Goal: Task Accomplishment & Management: Manage account settings

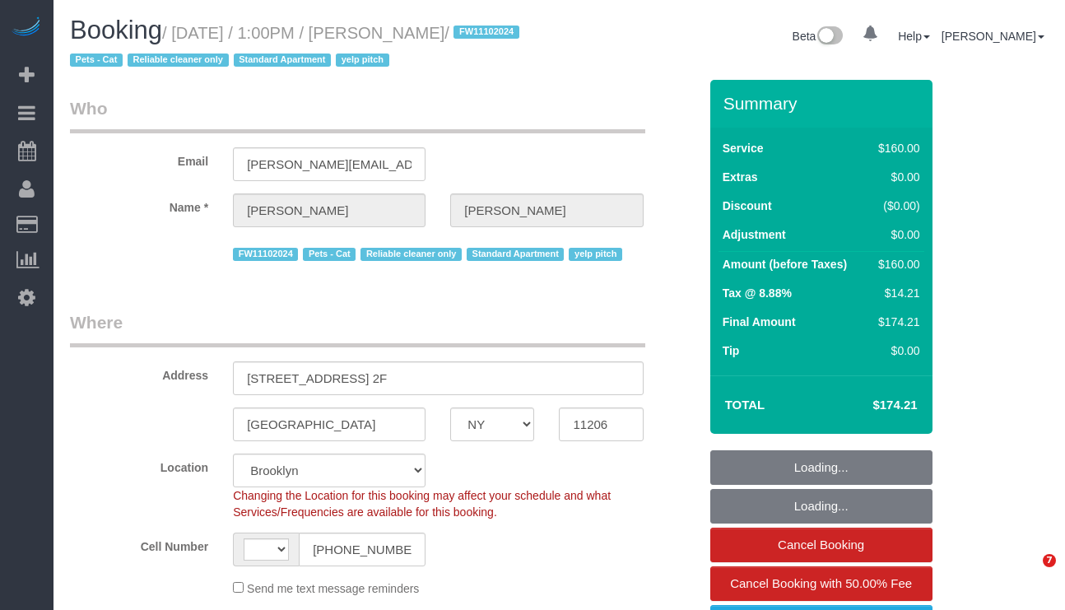
select select "NY"
select select "object:739"
select select "string:stripe-pm_1LVK4E4VGloSiKo77j9FA1oZ"
select select "number:61"
select select "number:74"
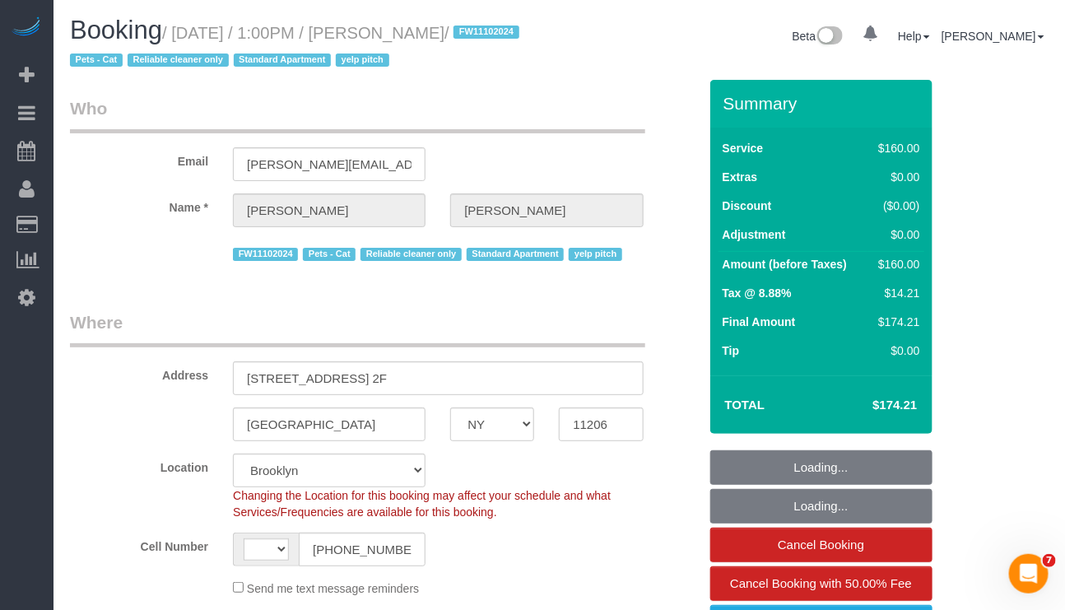
select select "number:14"
select select "number:5"
select select "string:US"
select select "spot1"
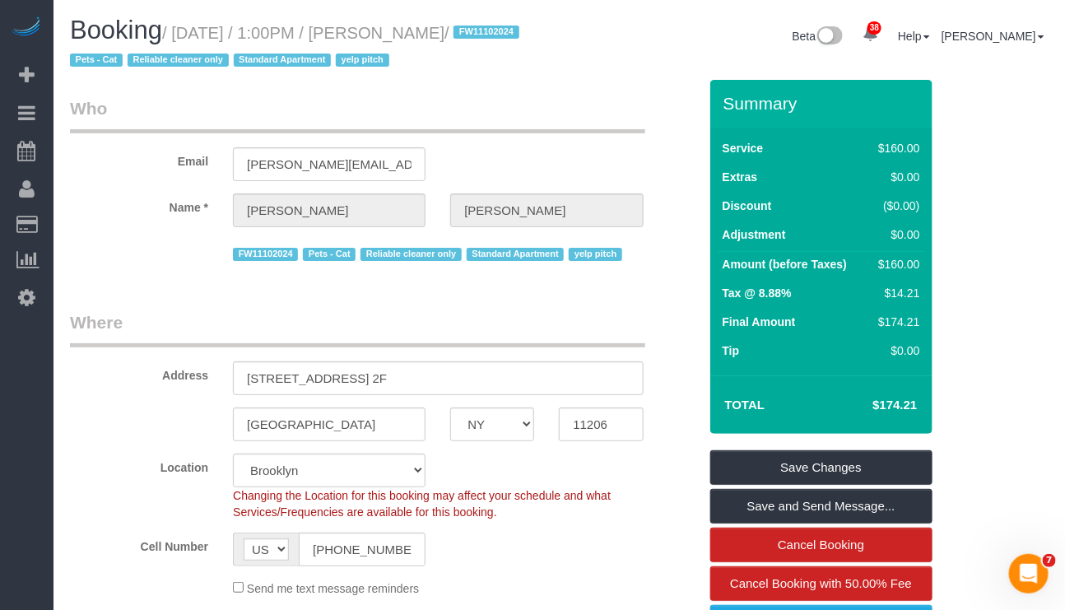
drag, startPoint x: 393, startPoint y: 30, endPoint x: 523, endPoint y: 32, distance: 130.8
click at [523, 32] on small "/ October 11, 2025 / 1:00PM / Jacopo Tagliabue / FW11102024 Pets - Cat Reliable…" at bounding box center [297, 47] width 454 height 46
copy small "Jacopo Tagliabue"
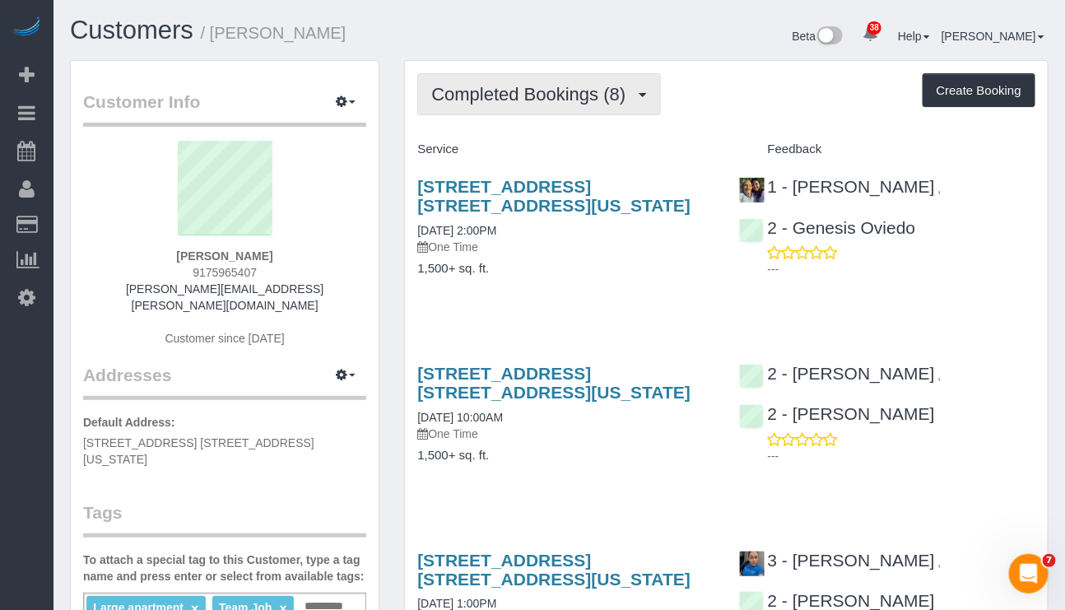
click at [647, 96] on span "button" at bounding box center [643, 95] width 8 height 4
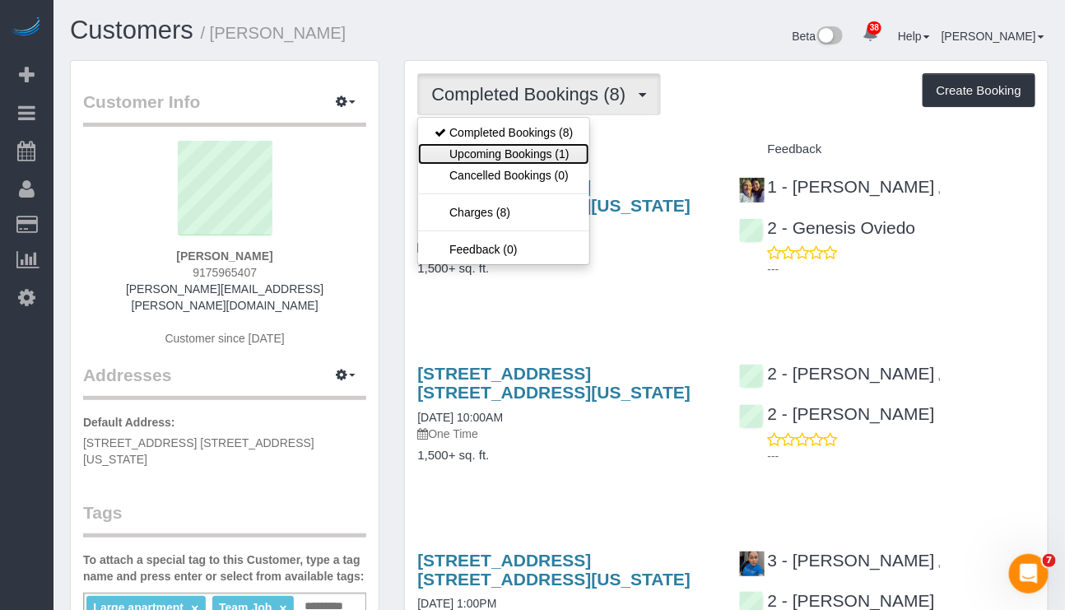
click at [548, 158] on link "Upcoming Bookings (1)" at bounding box center [503, 153] width 171 height 21
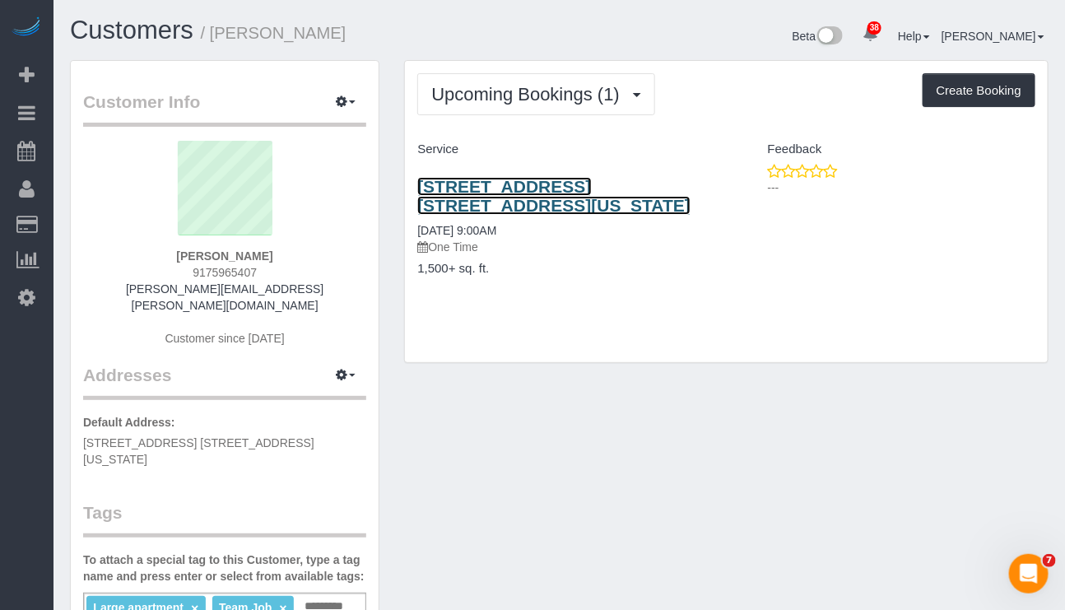
click at [534, 186] on link "151 Wooster Street, Apt. 6b, New York, NY 10012" at bounding box center [553, 196] width 273 height 38
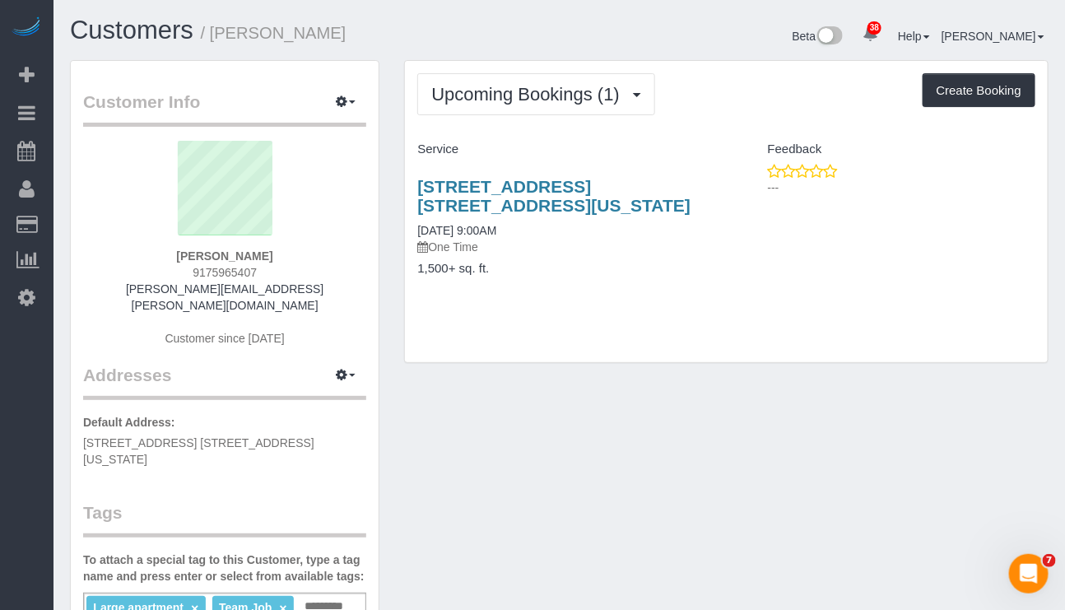
drag, startPoint x: 292, startPoint y: 258, endPoint x: 149, endPoint y: 247, distance: 143.6
click at [149, 247] on div "Stephanie Zilberman 9175965407 stephanie.zilberman@gmail.com Customer since 2025" at bounding box center [224, 252] width 283 height 222
copy div "Stephanie Zilberman"
drag, startPoint x: 529, startPoint y: 233, endPoint x: 415, endPoint y: 230, distance: 114.4
click at [415, 230] on div "151 Wooster Street, Apt. 6b, New York, NY 10012 10/14/2025 9:00AM One Time 1,50…" at bounding box center [565, 236] width 321 height 146
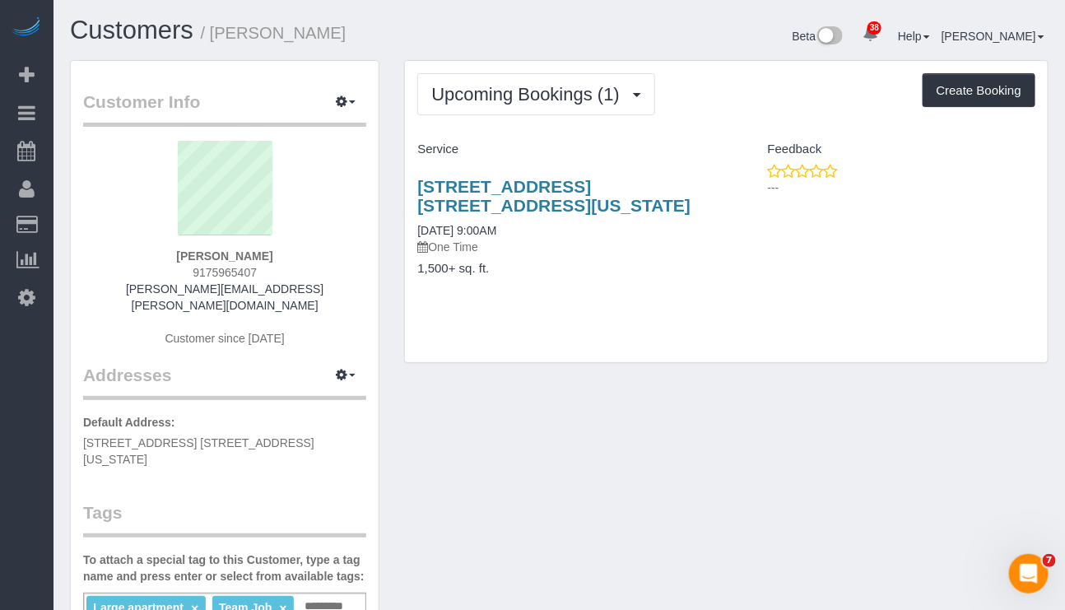
copy link "10/14/2025 9:00AM"
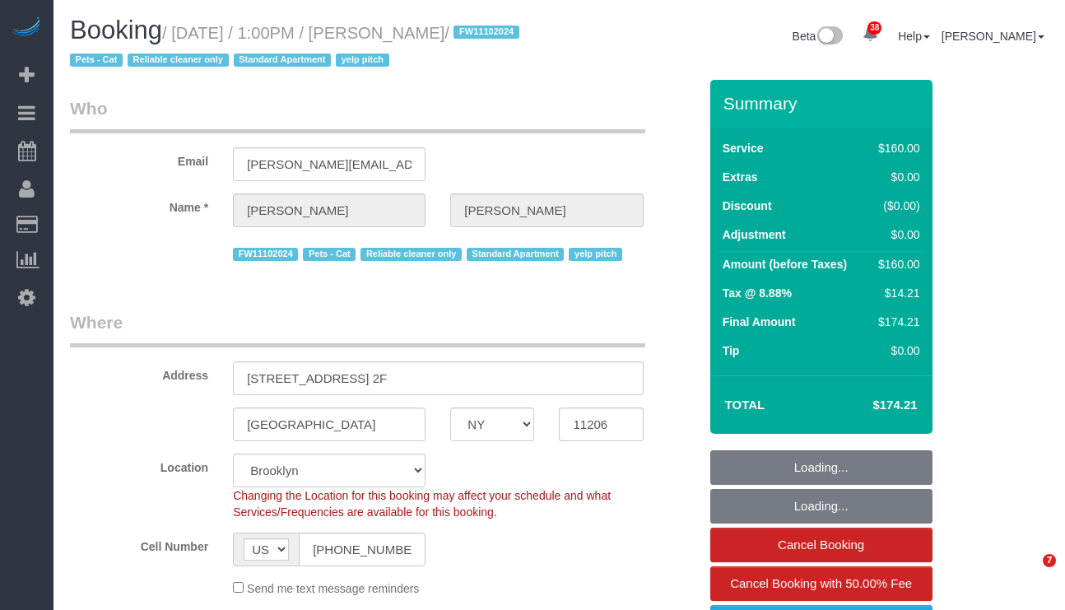
select select "NY"
select select "spot1"
select select "number:61"
select select "number:74"
select select "number:14"
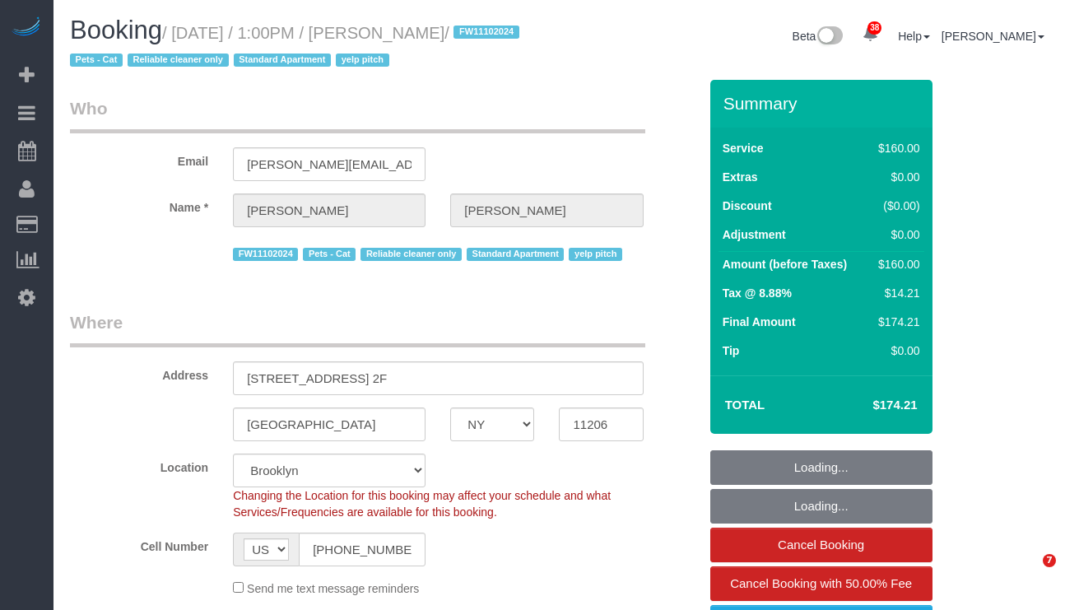
select select "number:5"
select select "object:1478"
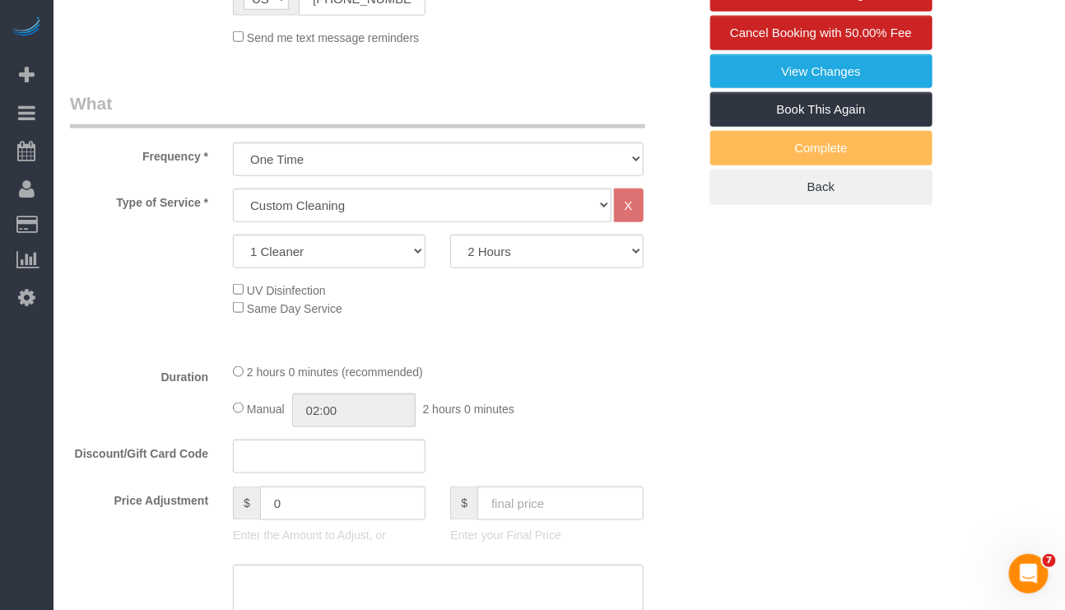
scroll to position [617, 0]
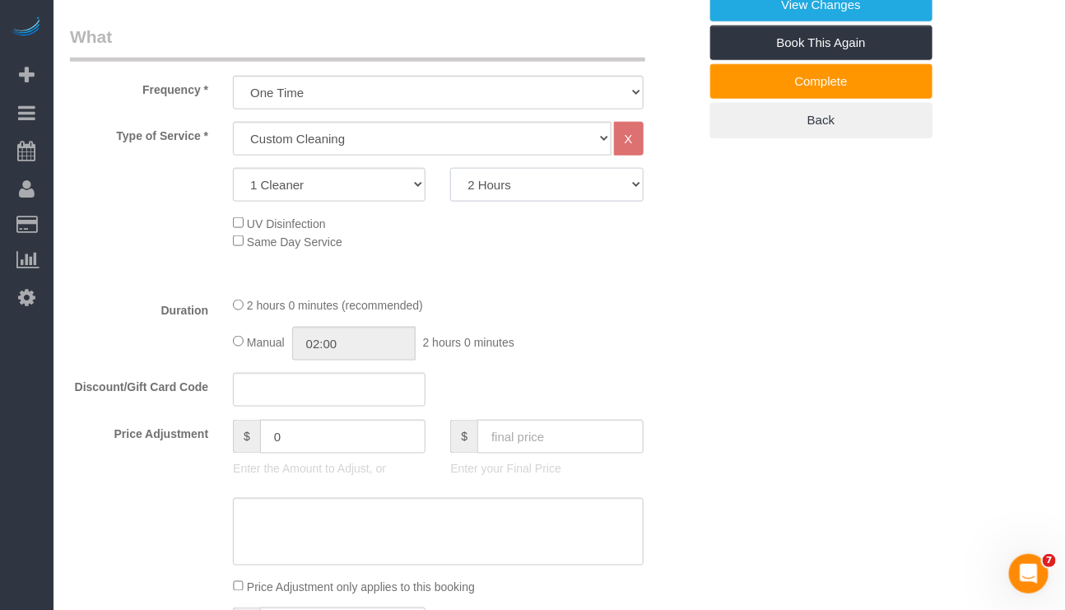
click at [571, 188] on select "2 Hours 2.5 Hours 3 Hours 3.5 Hours 4 Hours 4.5 Hours 5 Hours 5.5 Hours 6 Hours…" at bounding box center [546, 185] width 193 height 34
select select "150"
click at [450, 170] on select "2 Hours 2.5 Hours 3 Hours 3.5 Hours 4 Hours 4.5 Hours 5 Hours 5.5 Hours 6 Hours…" at bounding box center [546, 185] width 193 height 34
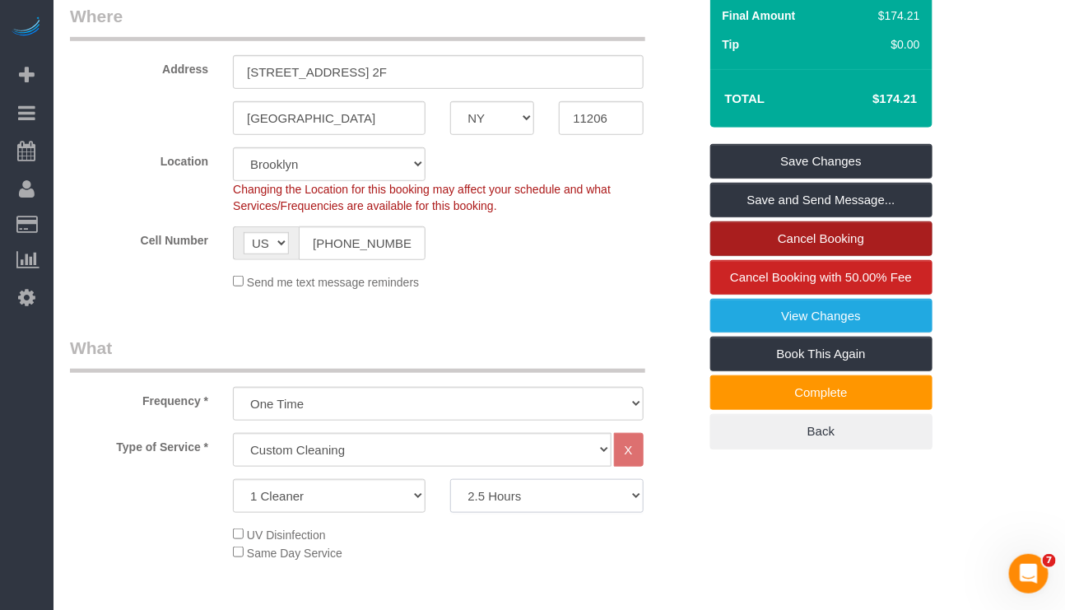
scroll to position [247, 0]
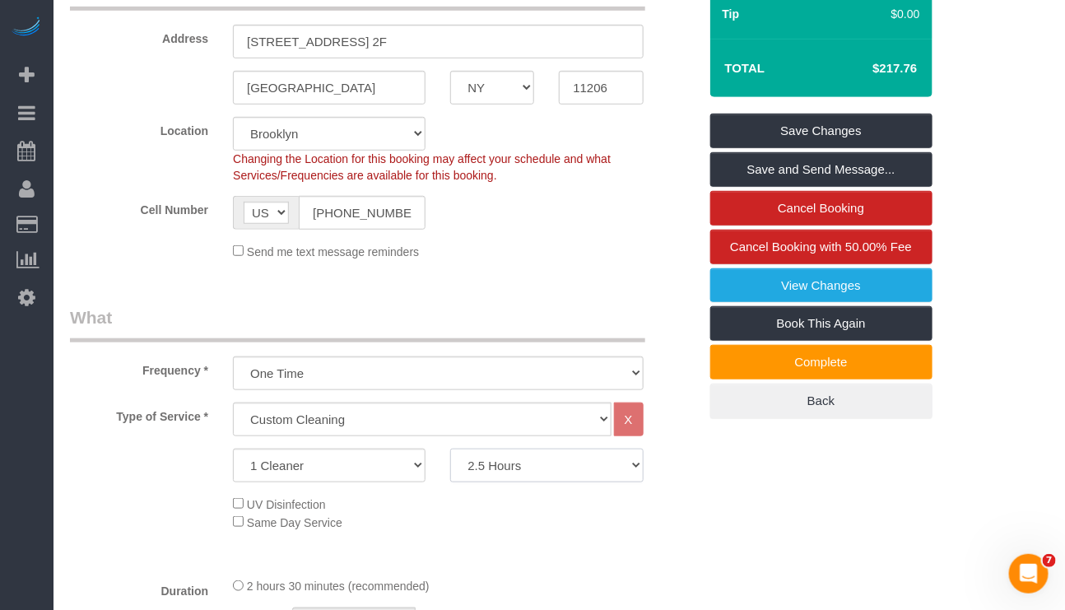
select select "spot42"
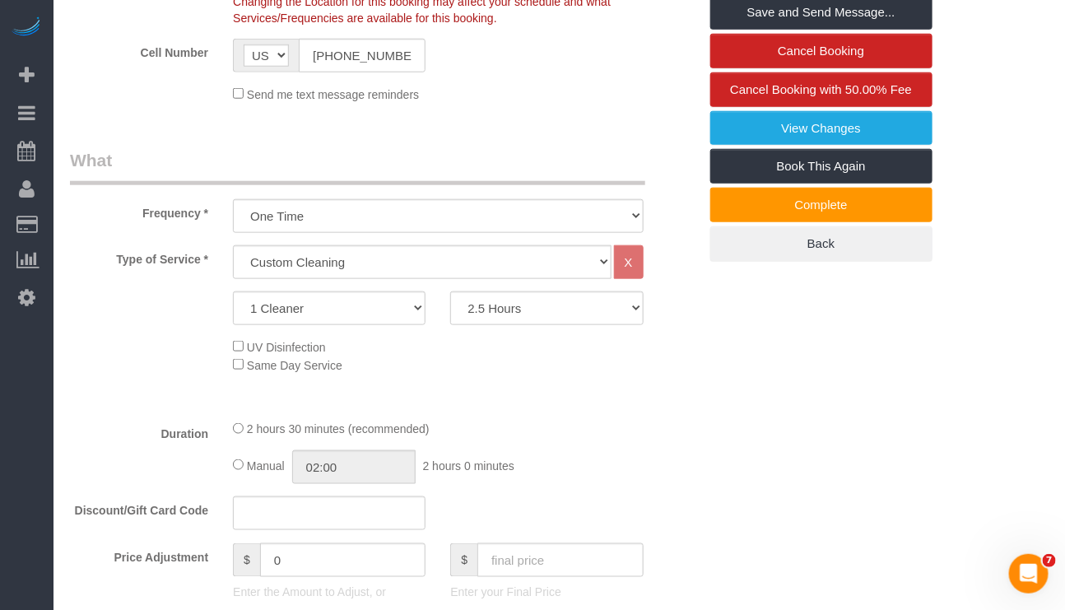
click at [237, 476] on div "Manual 02:00 2 hours 0 minutes" at bounding box center [438, 467] width 410 height 34
type input "02:30"
drag, startPoint x: 553, startPoint y: 411, endPoint x: 620, endPoint y: 416, distance: 66.8
click at [555, 407] on div at bounding box center [438, 407] width 434 height 1
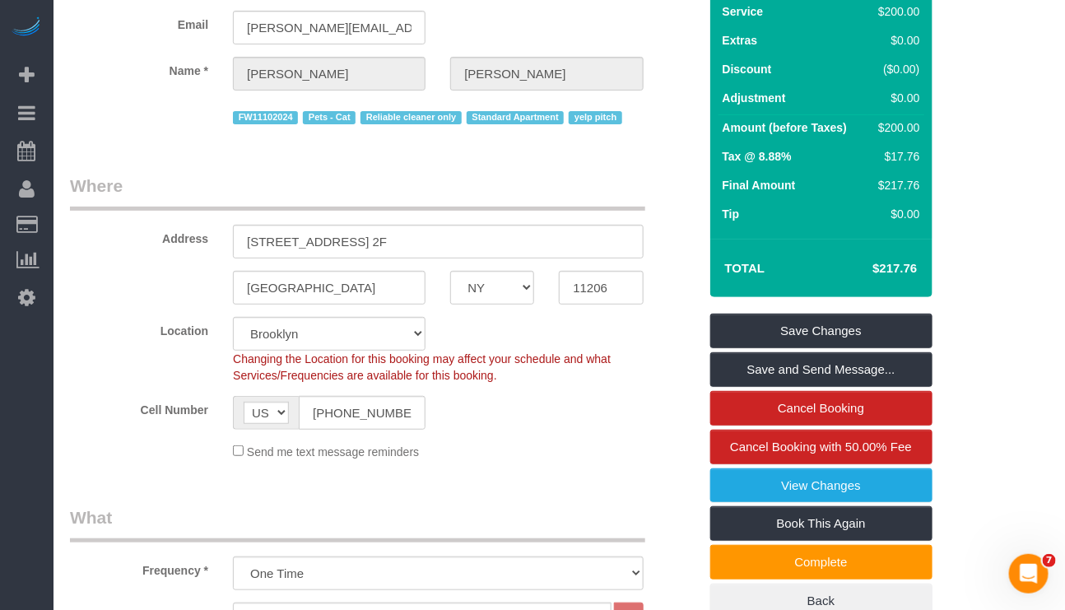
scroll to position [123, 0]
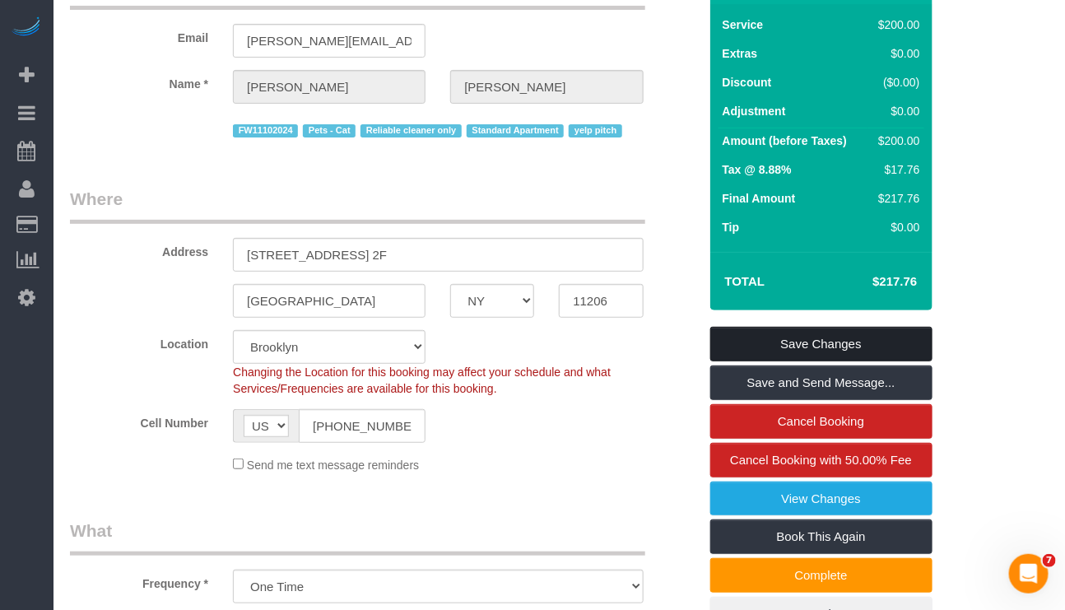
click at [859, 344] on link "Save Changes" at bounding box center [821, 344] width 222 height 35
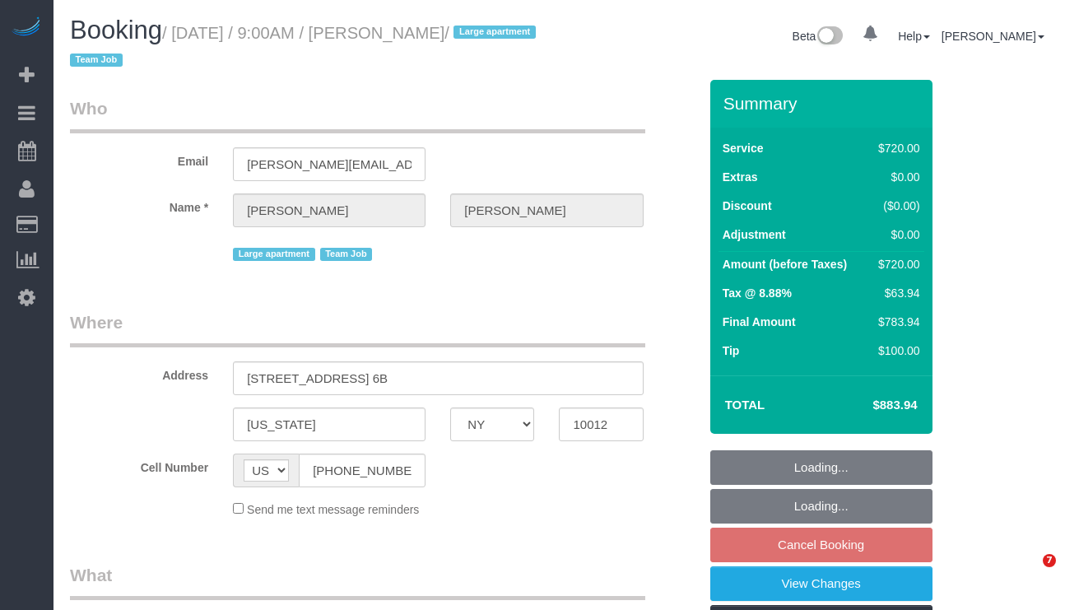
select select "NY"
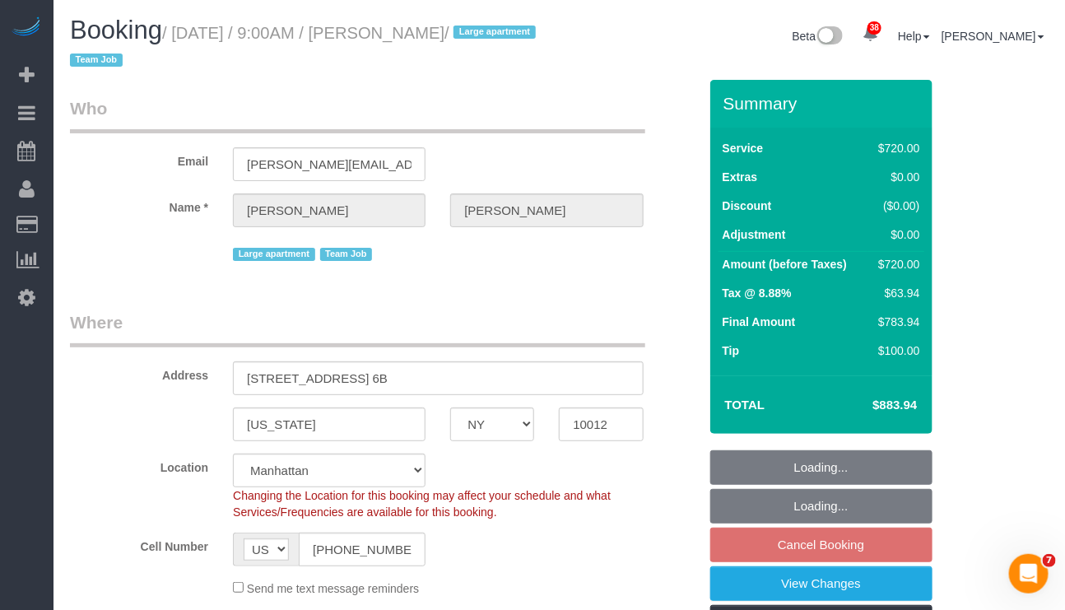
select select "string:stripe-pm_1S6Gzo4VGloSiKo7bUrrxfkt"
select select "object:815"
select select "270"
select select "spot2"
select select "number:56"
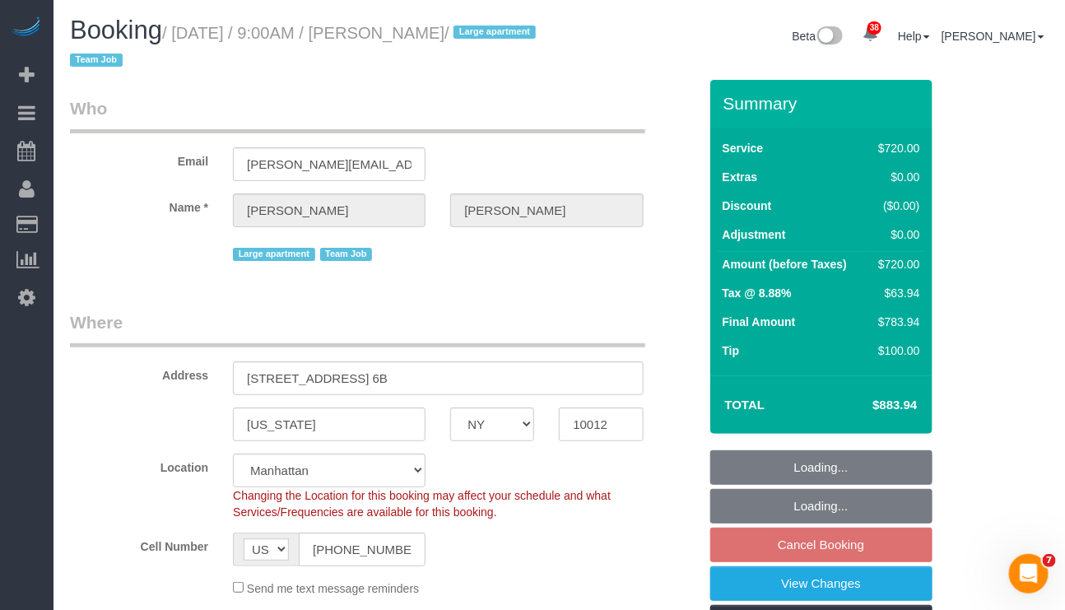
select select "number:70"
select select "number:15"
select select "number:6"
select select "object:1060"
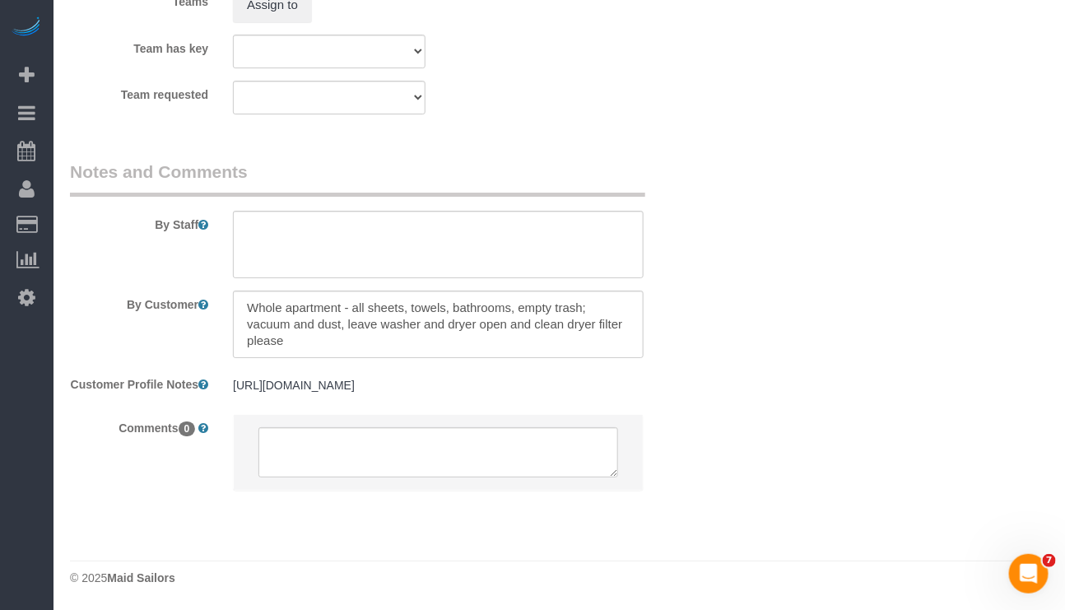
scroll to position [1610, 0]
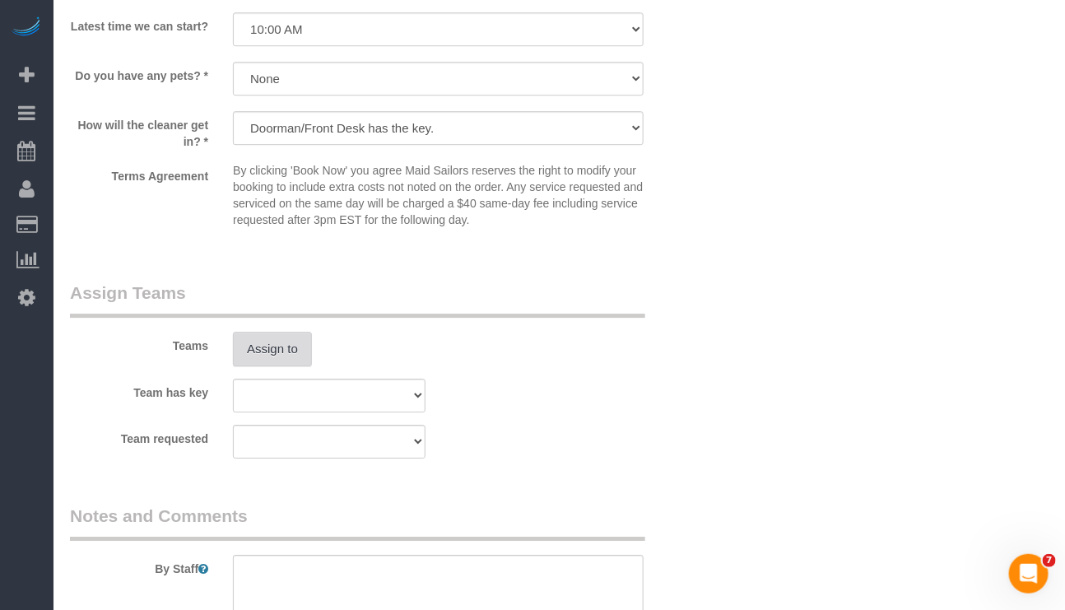
click at [257, 339] on button "Assign to" at bounding box center [272, 349] width 79 height 35
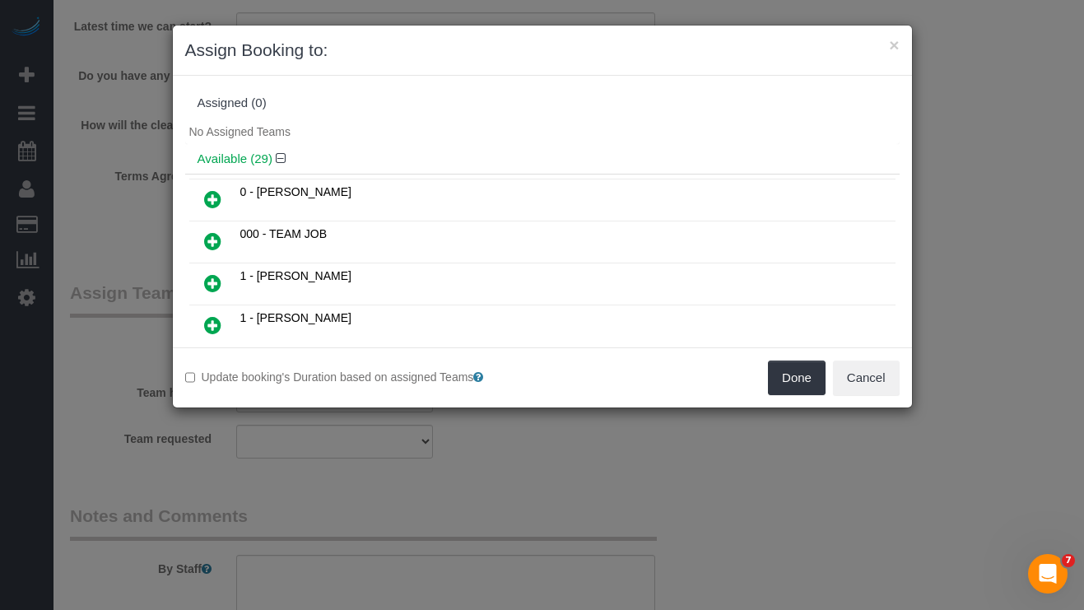
click at [212, 245] on icon at bounding box center [212, 241] width 17 height 20
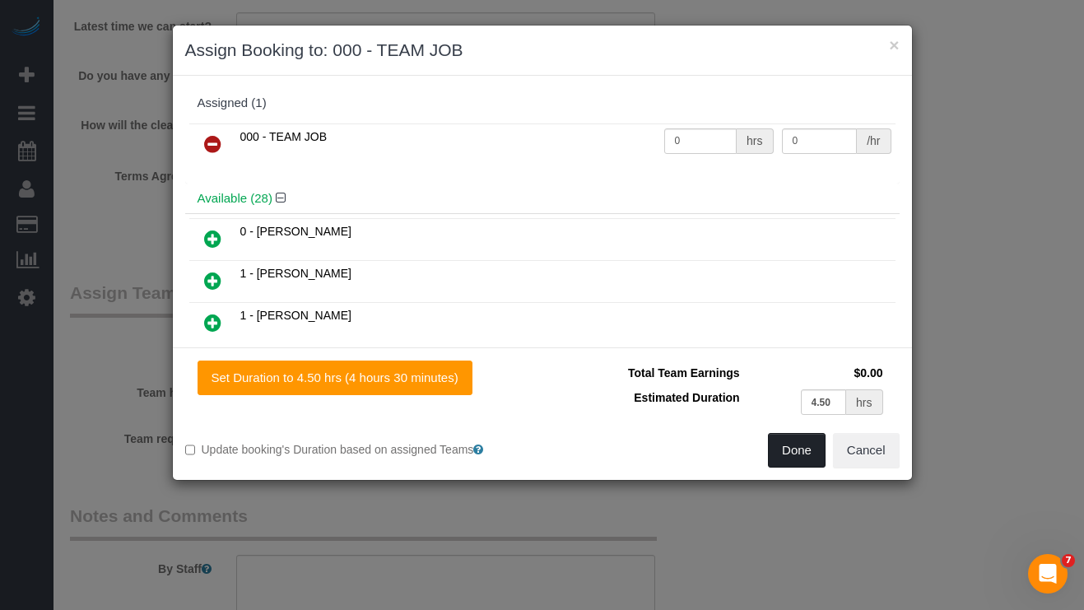
click at [795, 445] on button "Done" at bounding box center [797, 450] width 58 height 35
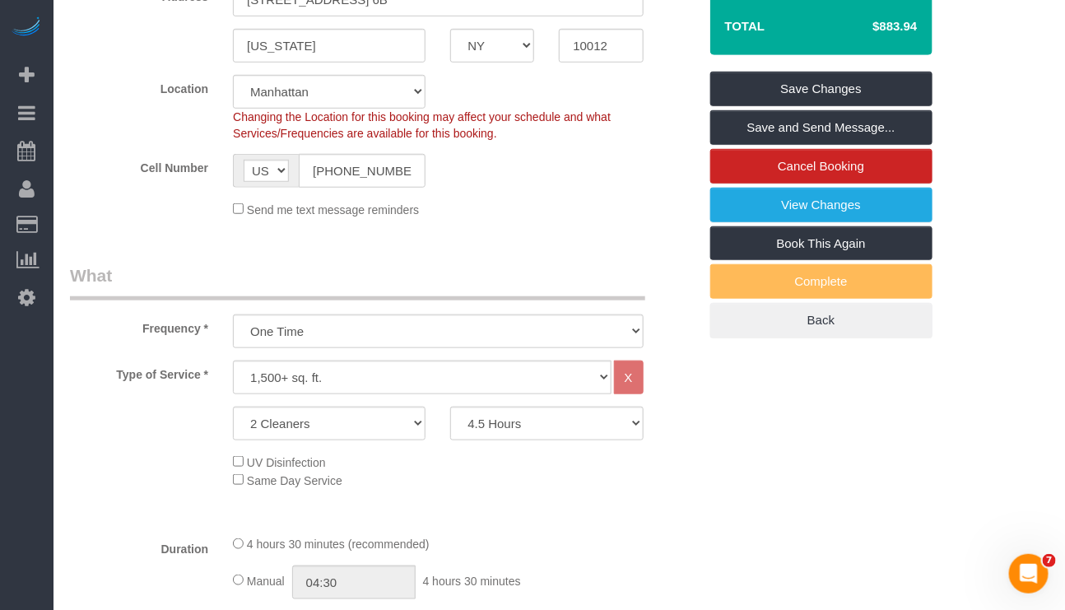
scroll to position [376, 0]
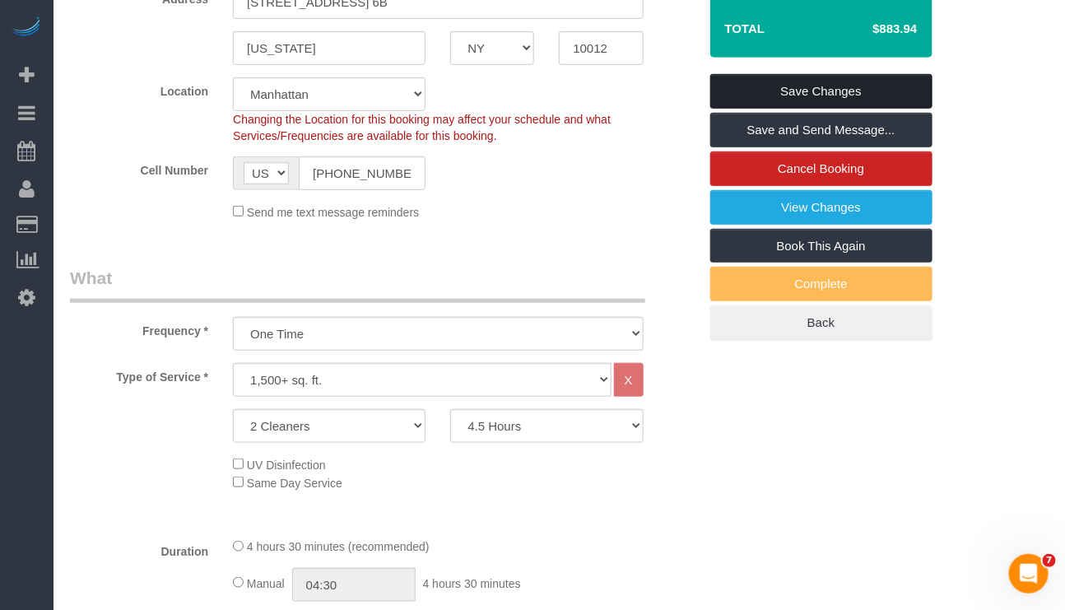
click at [807, 94] on link "Save Changes" at bounding box center [821, 91] width 222 height 35
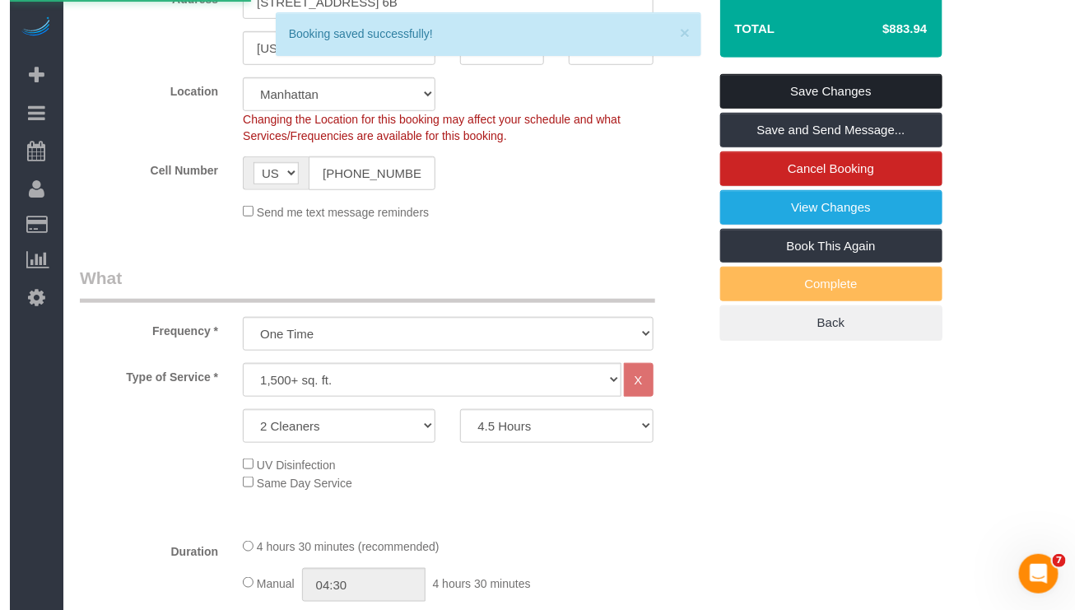
scroll to position [0, 0]
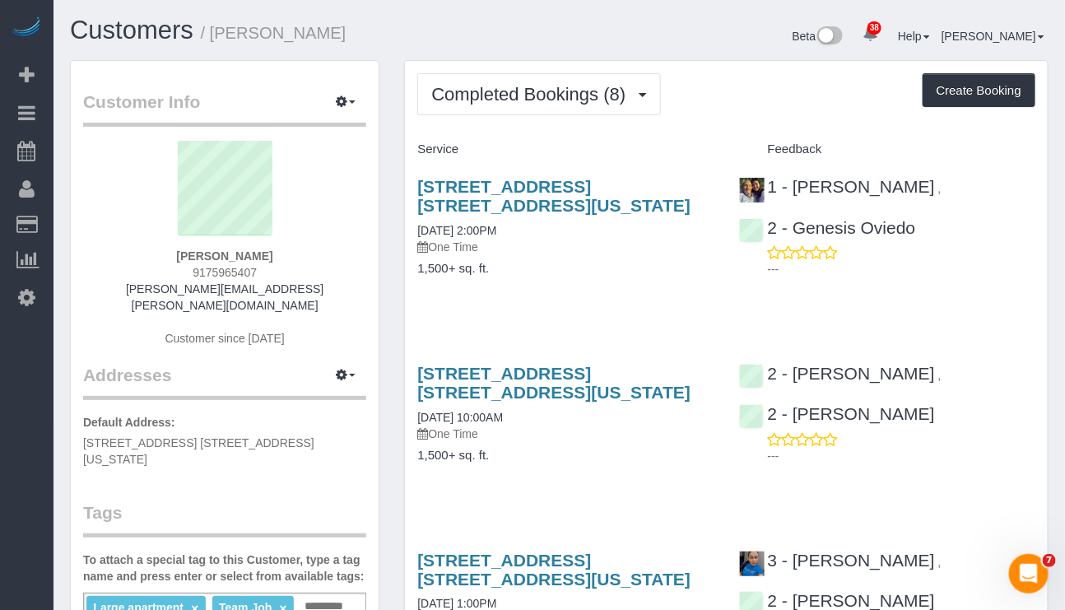
click at [322, 326] on div "Stephanie Zilberman 9175965407 stephanie.zilberman@gmail.com Customer since 2025" at bounding box center [224, 252] width 283 height 222
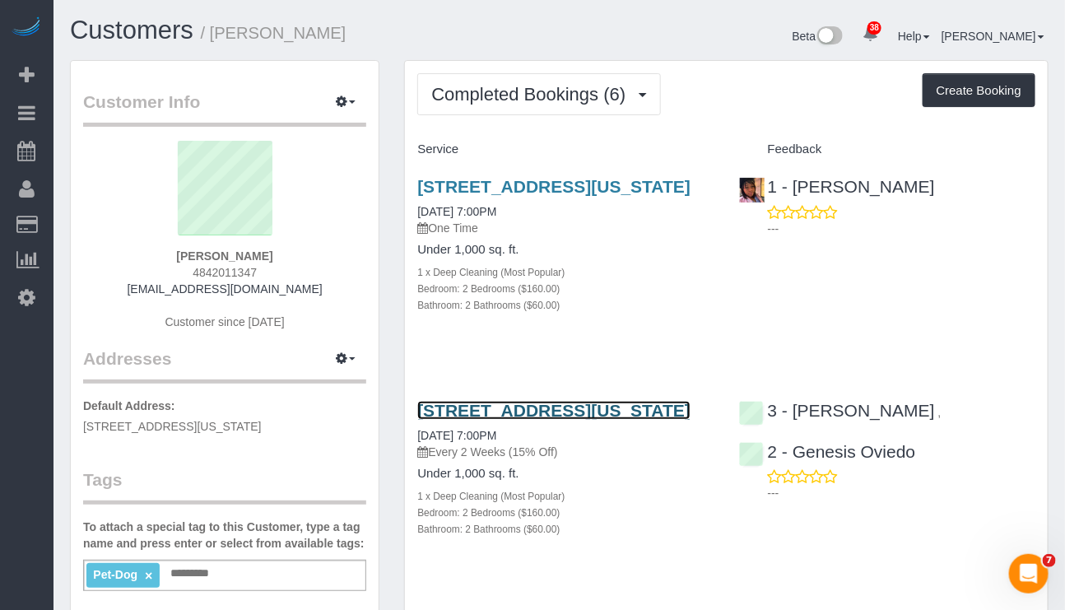
click at [586, 420] on link "320 West 38th Street , Apt. 2131, New York, NY 10018" at bounding box center [553, 410] width 273 height 19
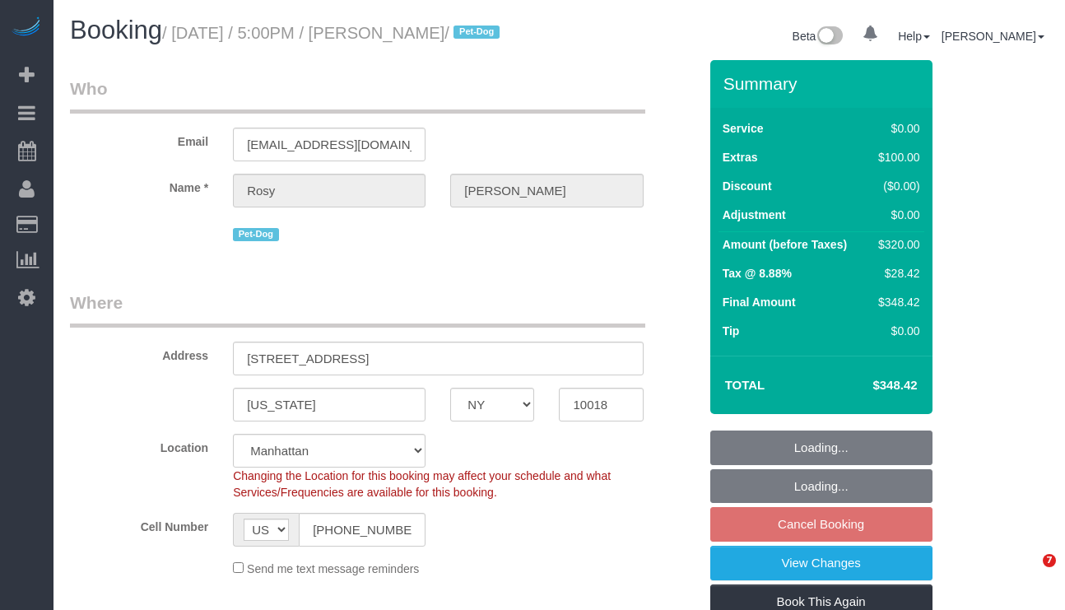
select select "NY"
select select "number:89"
select select "number:90"
select select "number:13"
select select "number:5"
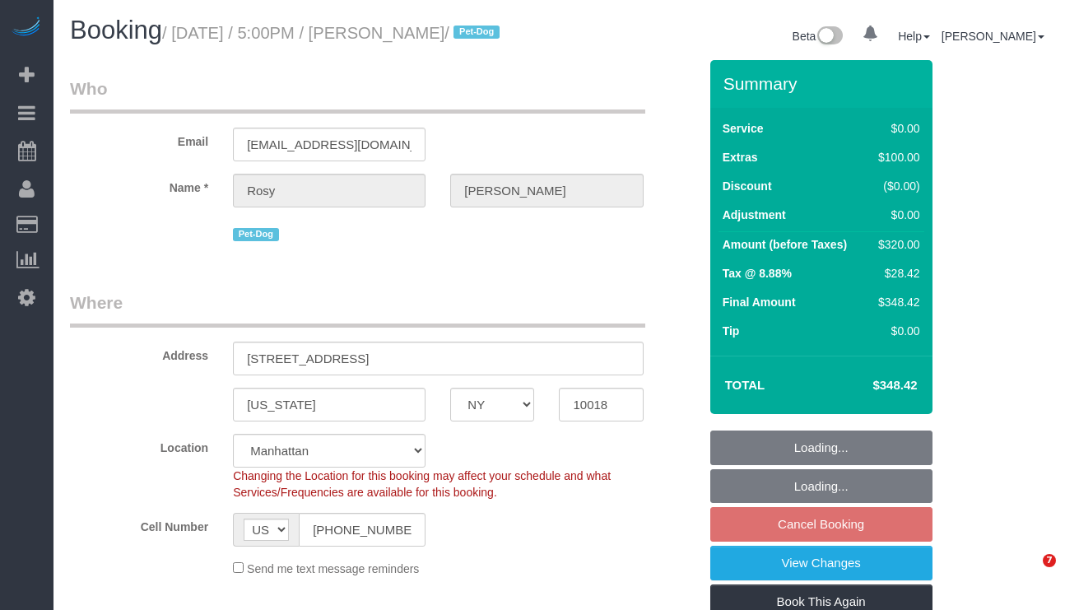
select select "object:1063"
select select "spot10"
select select "2"
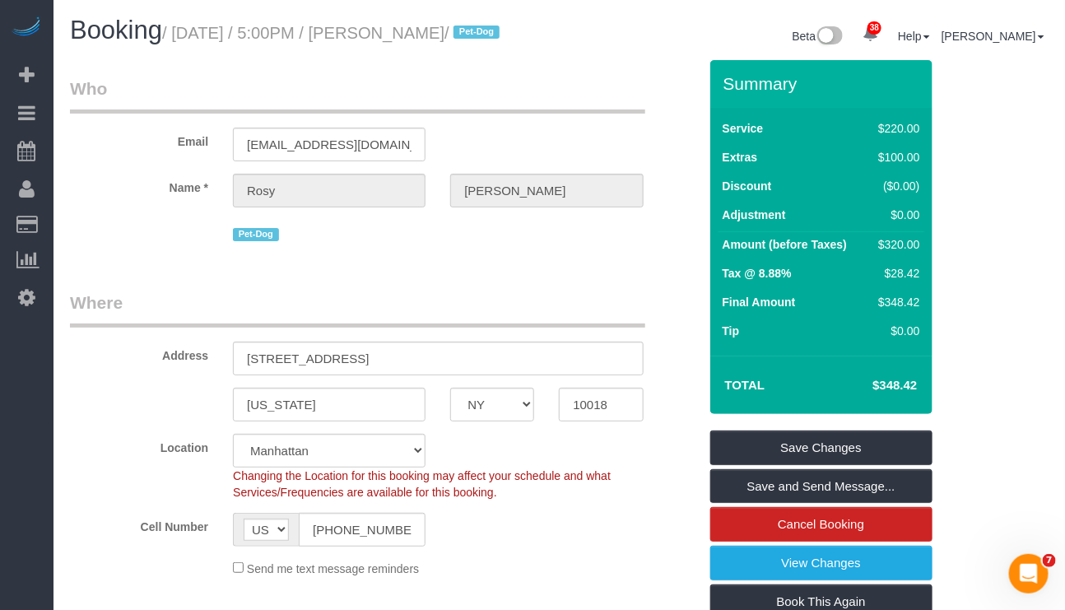
drag, startPoint x: 519, startPoint y: 122, endPoint x: 64, endPoint y: 185, distance: 459.4
click at [472, 137] on fieldset "Who Email roz6589@gmail.com Name * Rosy Thachil Pet-Dog" at bounding box center [384, 167] width 628 height 181
click at [554, 577] on div "Send me text message reminders" at bounding box center [438, 568] width 434 height 18
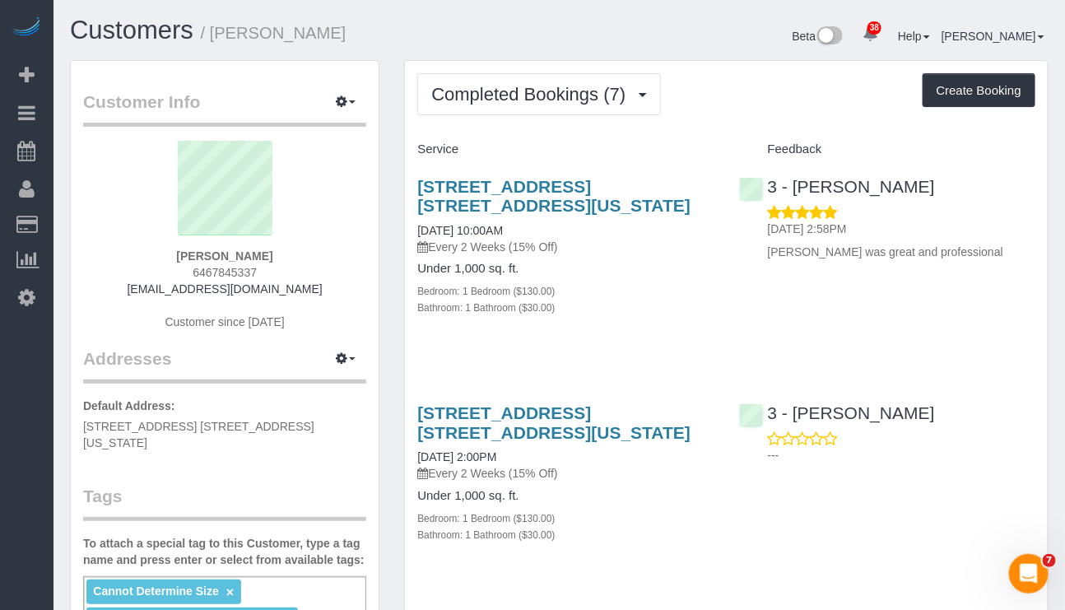
drag, startPoint x: 286, startPoint y: 259, endPoint x: 211, endPoint y: 235, distance: 79.4
click at [186, 248] on div "Marie Conteh 6467845337 mconteh1981@gmail.com Customer since 2025" at bounding box center [224, 244] width 283 height 206
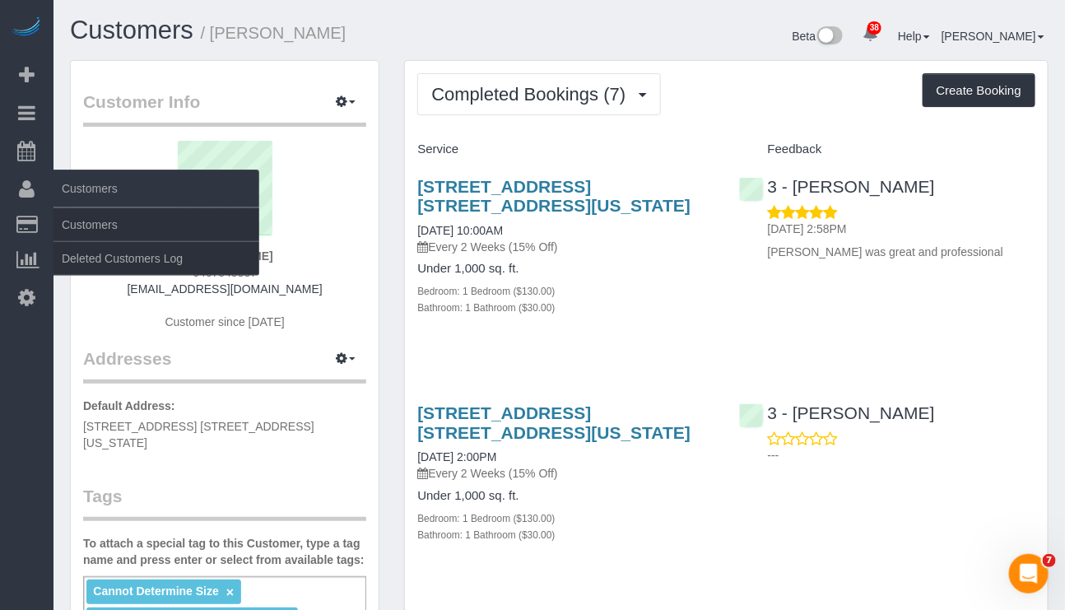
copy strong "Marie Conteh"
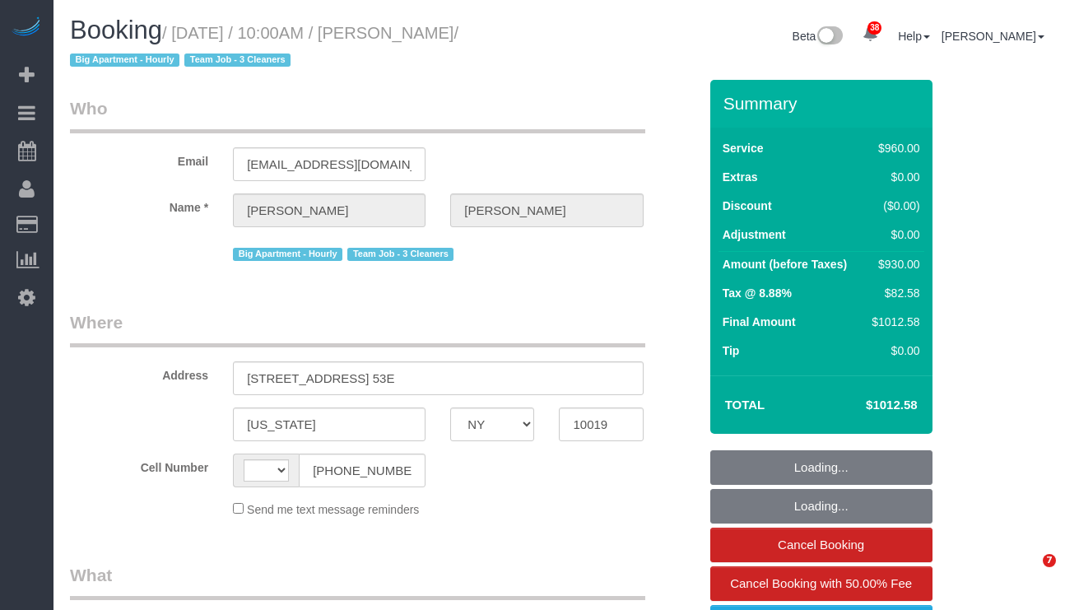
select select "NY"
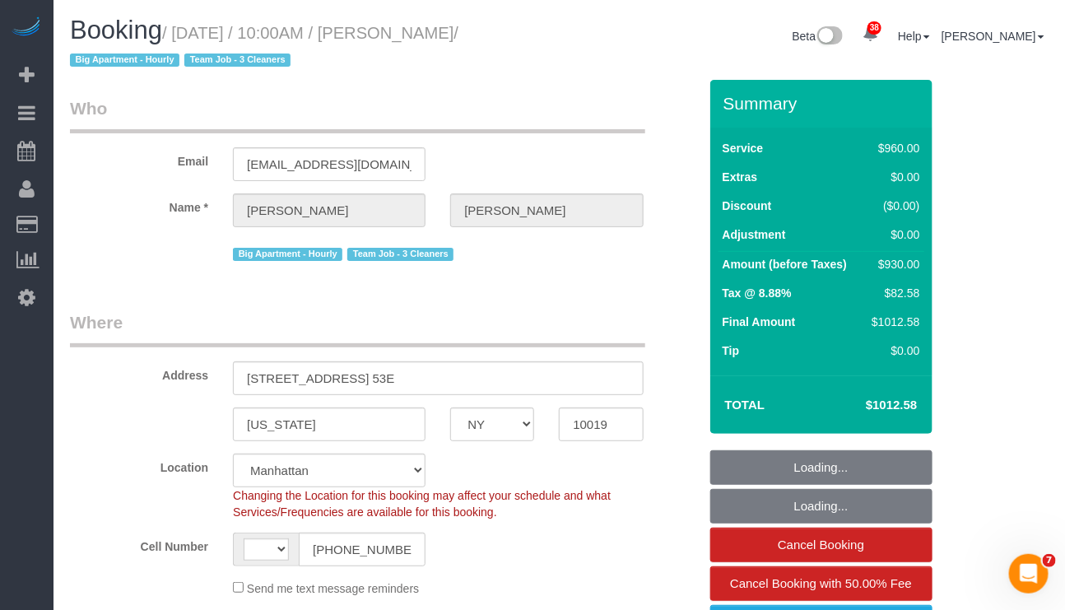
select select "string:[GEOGRAPHIC_DATA]"
select select "3"
select select "240"
select select "spot1"
select select "number:58"
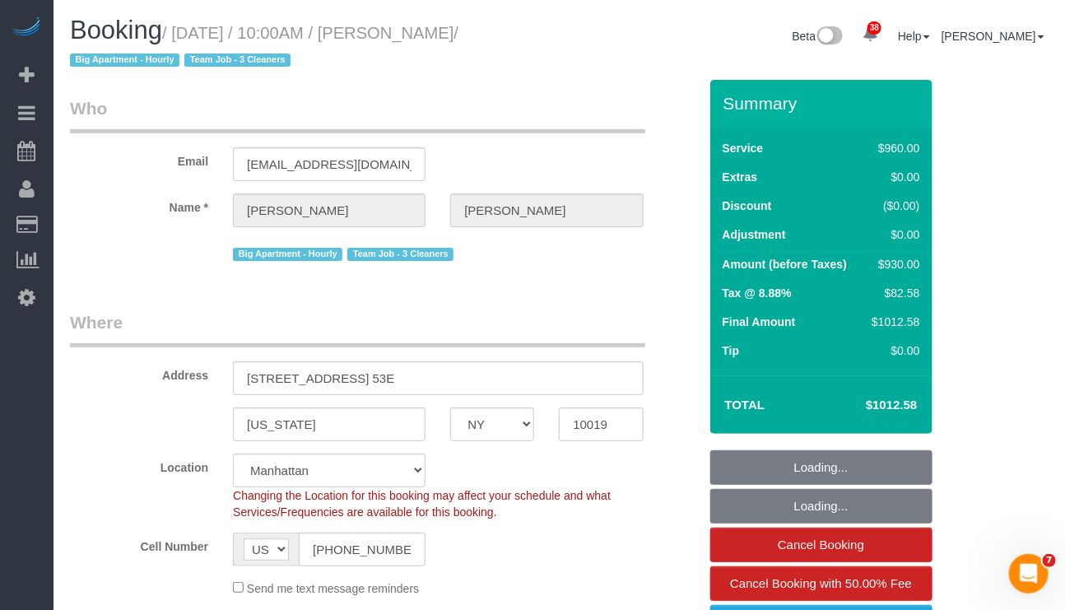
select select "number:90"
select select "number:15"
select select "number:5"
select select "object:1068"
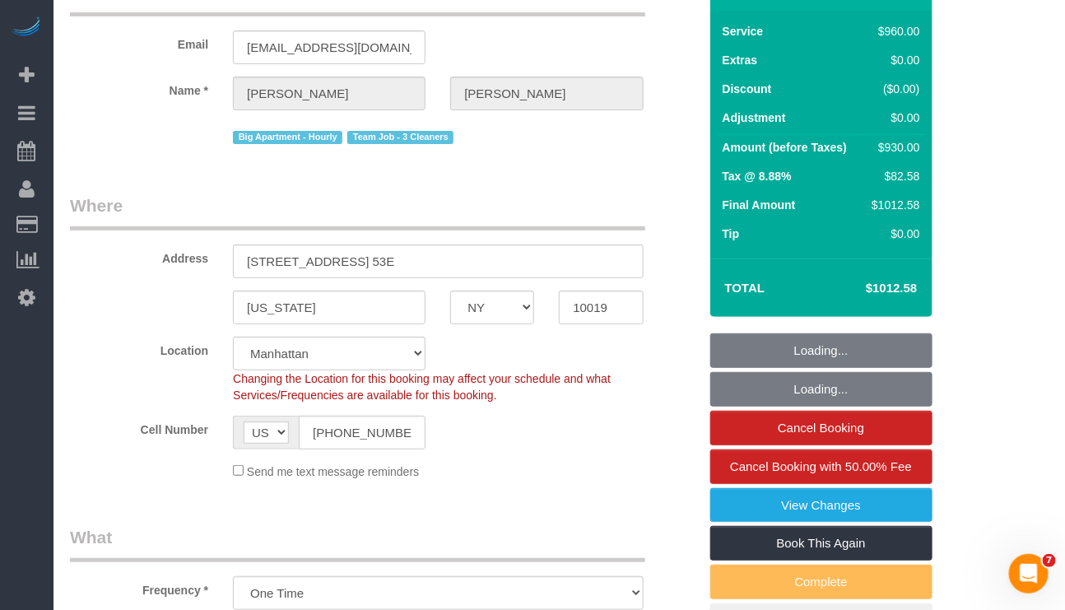
select select "string:stripe-pm_1S8OUi4VGloSiKo7wKKA7vq8"
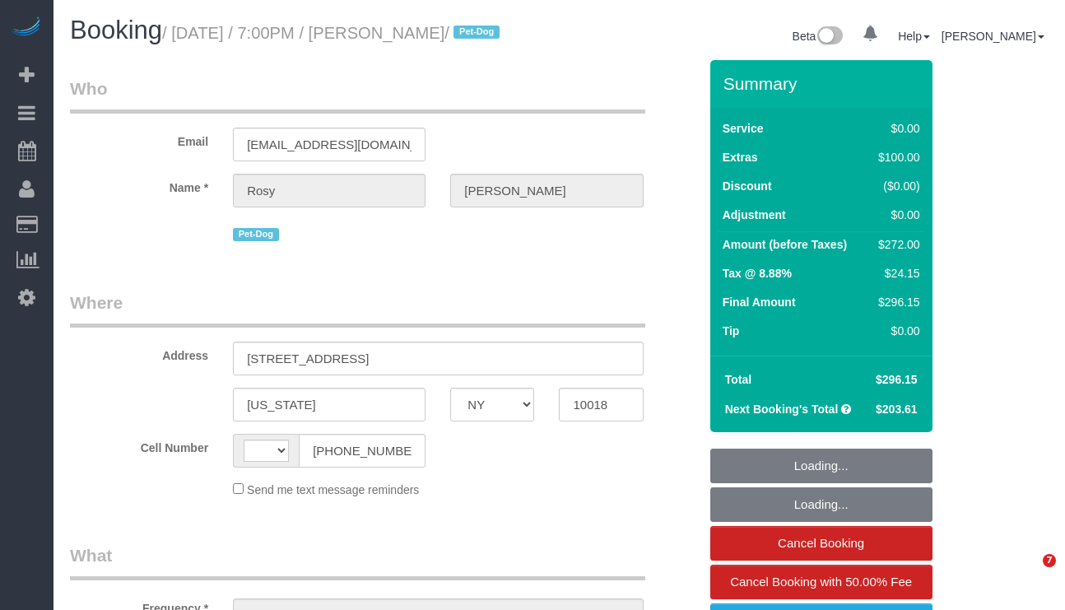
select select "NY"
select select "string:stripe-pm_1Rs7Uq4VGloSiKo7xMFxe4f9"
select select "spot1"
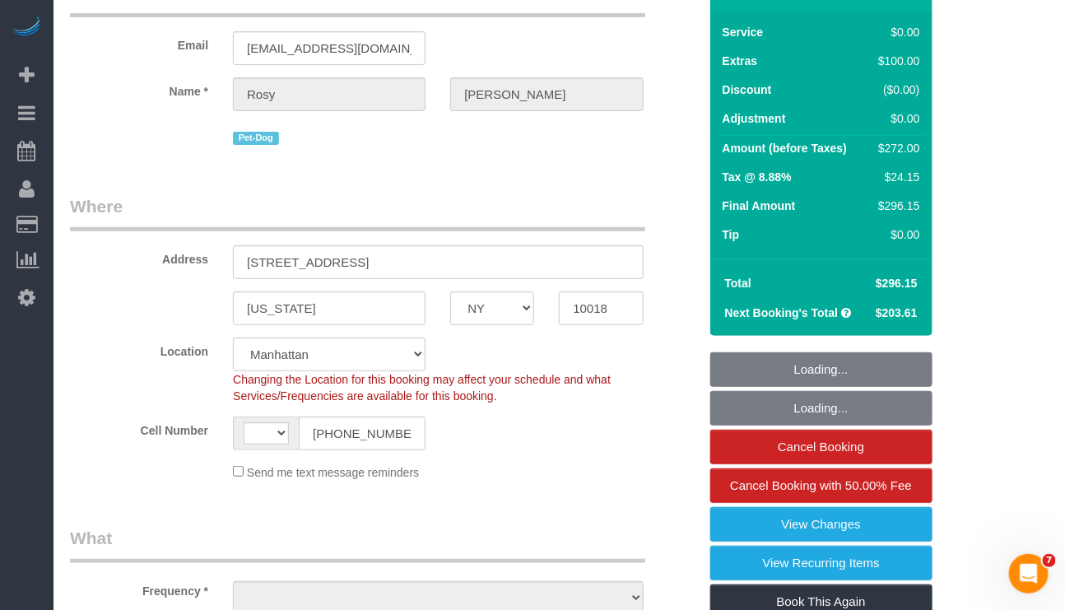
select select "string:[GEOGRAPHIC_DATA]"
select select "object:1421"
select select "2"
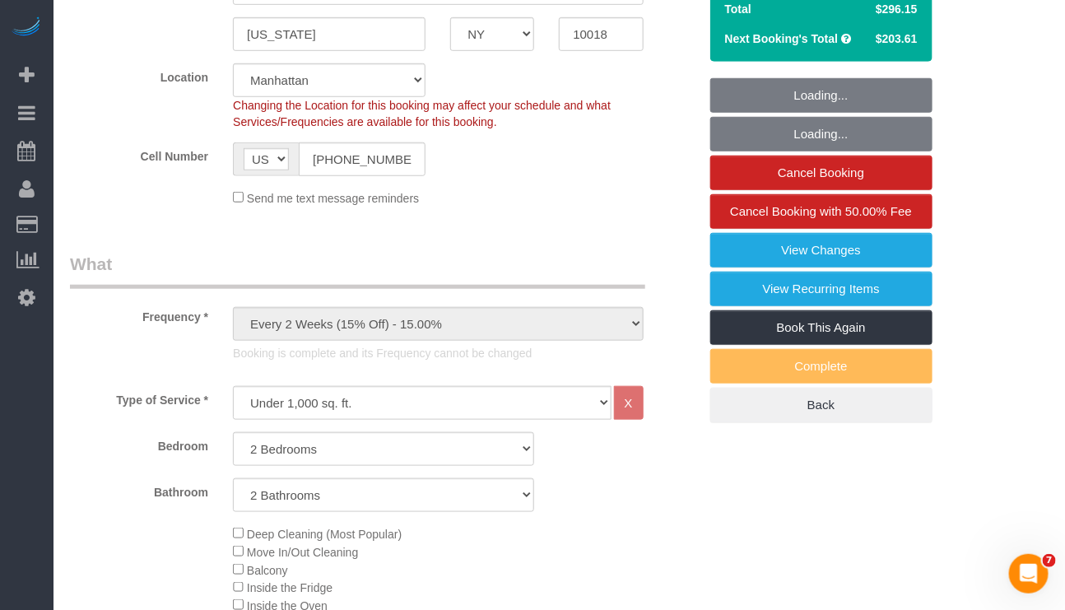
select select "number:89"
select select "number:90"
select select "number:13"
select select "number:5"
select select "object:1576"
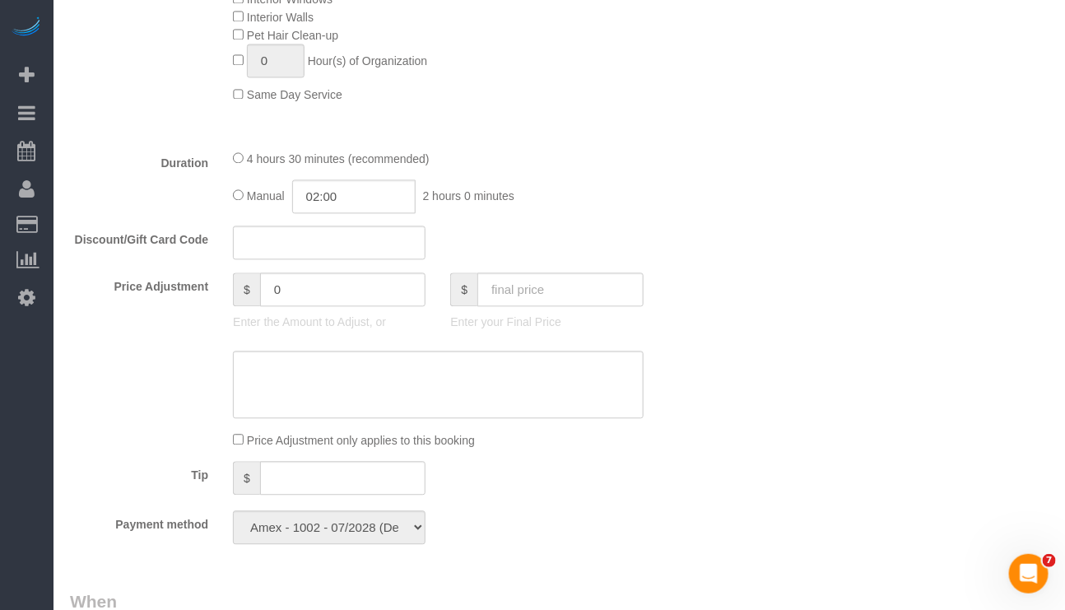
scroll to position [1111, 0]
drag, startPoint x: 482, startPoint y: 565, endPoint x: 455, endPoint y: 551, distance: 30.9
click at [482, 542] on div "Payment method Amex - 1002 - 07/2028 (Default) Add Credit Card ─────────────── …" at bounding box center [384, 526] width 653 height 34
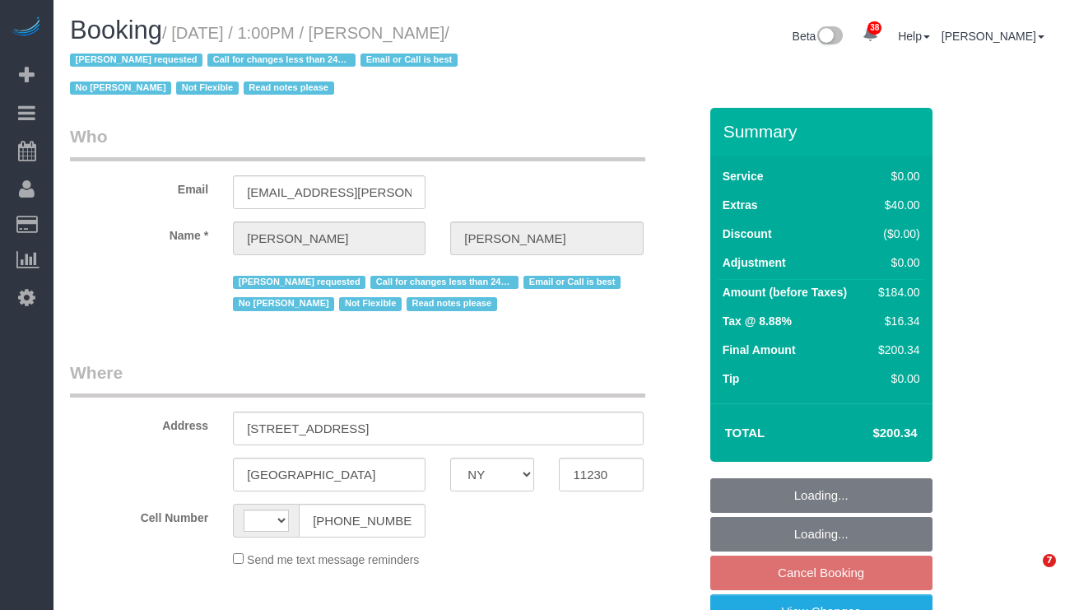
select select "NY"
select select "string:[GEOGRAPHIC_DATA]"
select select "2"
select select "number:89"
select select "number:90"
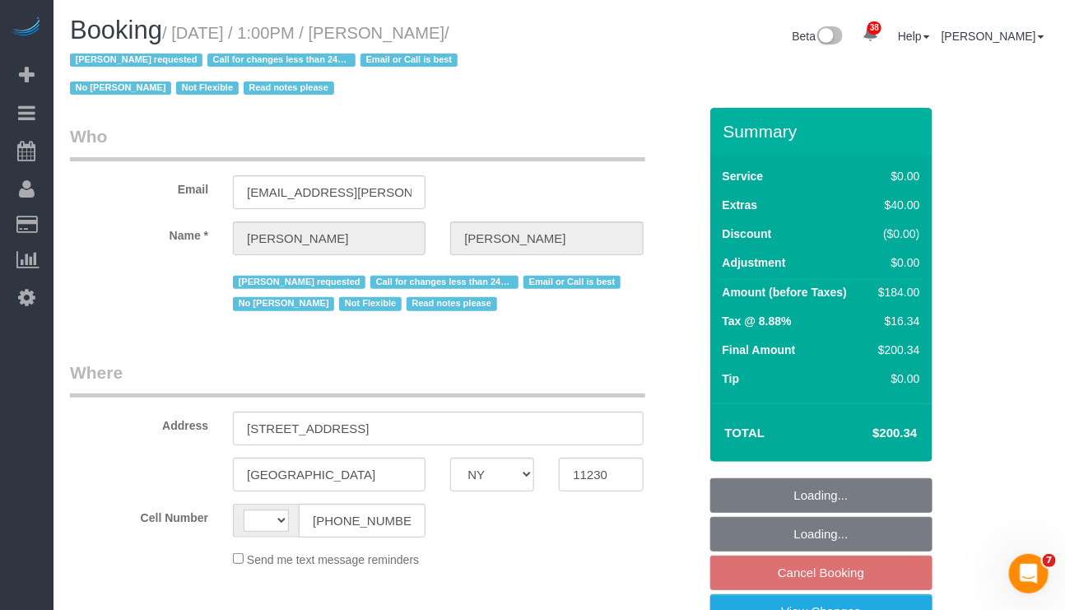
select select "number:15"
select select "number:5"
select select "object:1359"
select select "spot6"
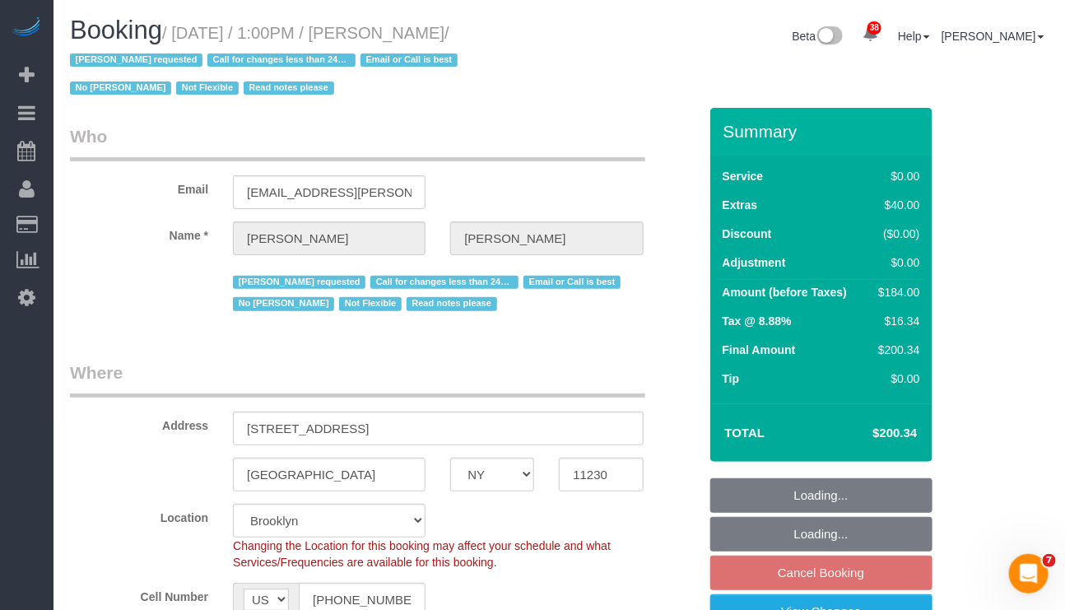
select select "string:stripe-pm_1QmKY94VGloSiKo7nTMEHlKd"
select select "object:1728"
select select "spot66"
select select "2"
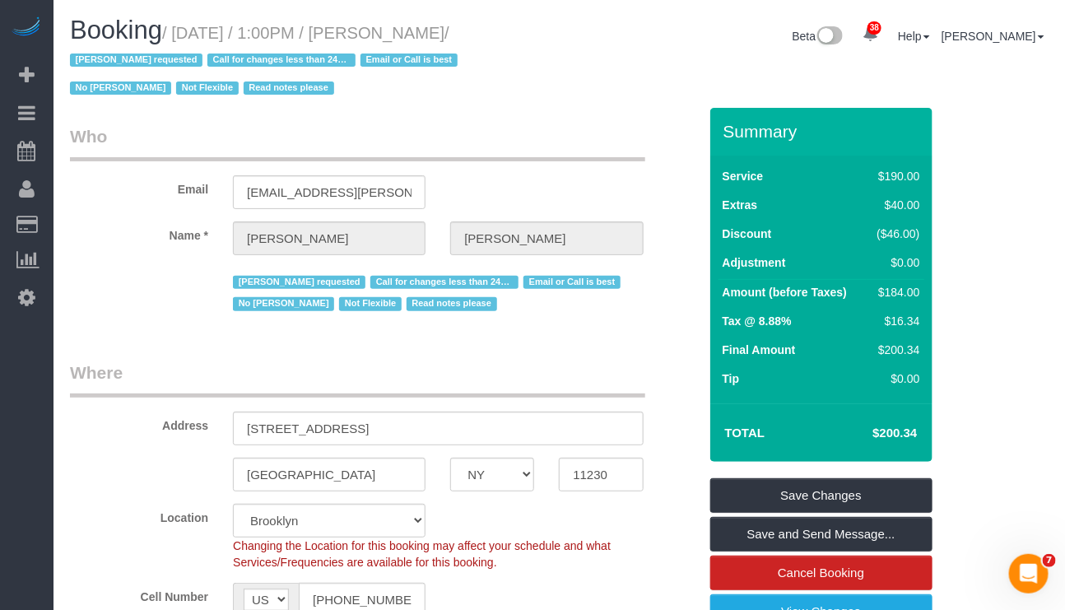
drag, startPoint x: 181, startPoint y: 35, endPoint x: 513, endPoint y: 37, distance: 332.5
click at [462, 37] on small "/ [DATE] / 1:00PM / [PERSON_NAME] / [PERSON_NAME] requested Call for changes le…" at bounding box center [266, 61] width 393 height 74
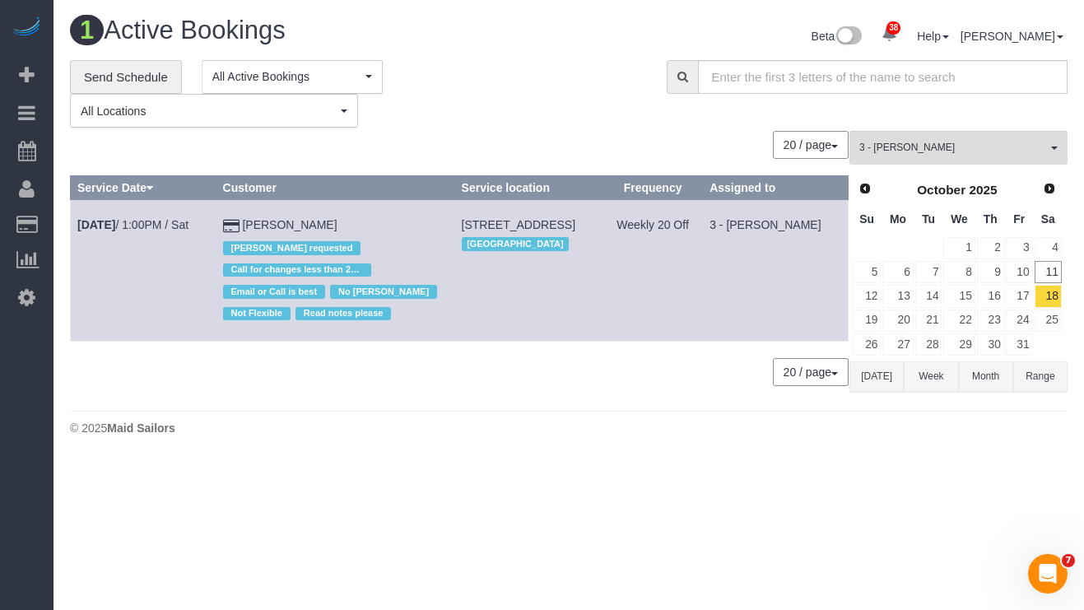
drag, startPoint x: 74, startPoint y: 225, endPoint x: 332, endPoint y: 223, distance: 257.6
click at [332, 223] on tr "[DATE] 1:00PM / Sat [PERSON_NAME] [PERSON_NAME] requested Call for changes less…" at bounding box center [460, 271] width 778 height 142
copy tr "[DATE] 1:00PM / Sat [PERSON_NAME]"
click at [174, 231] on link "[DATE] 1:00PM / Sat" at bounding box center [132, 224] width 111 height 13
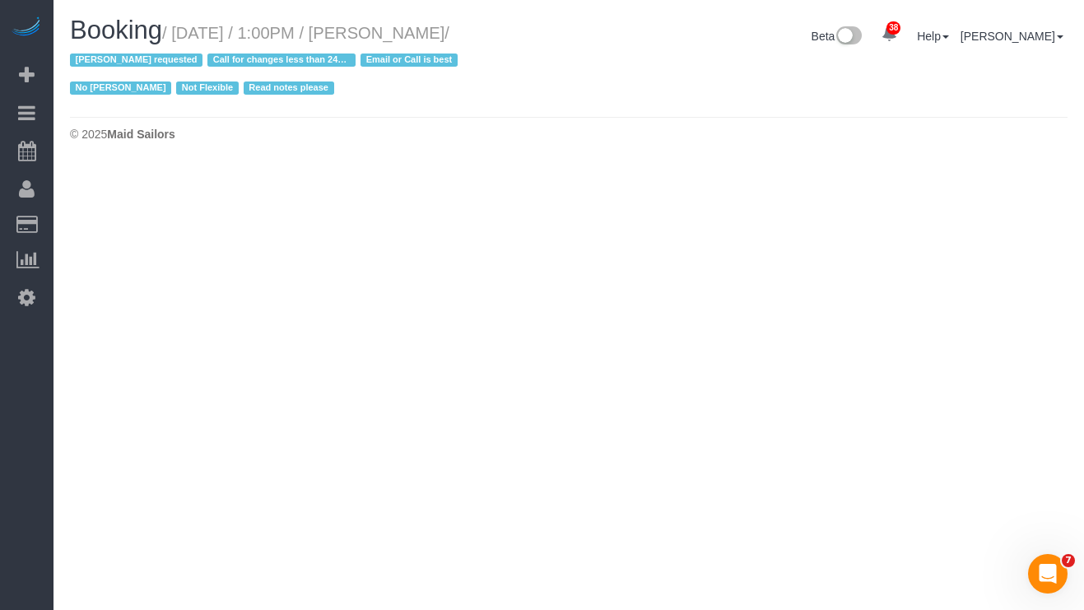
select select "NY"
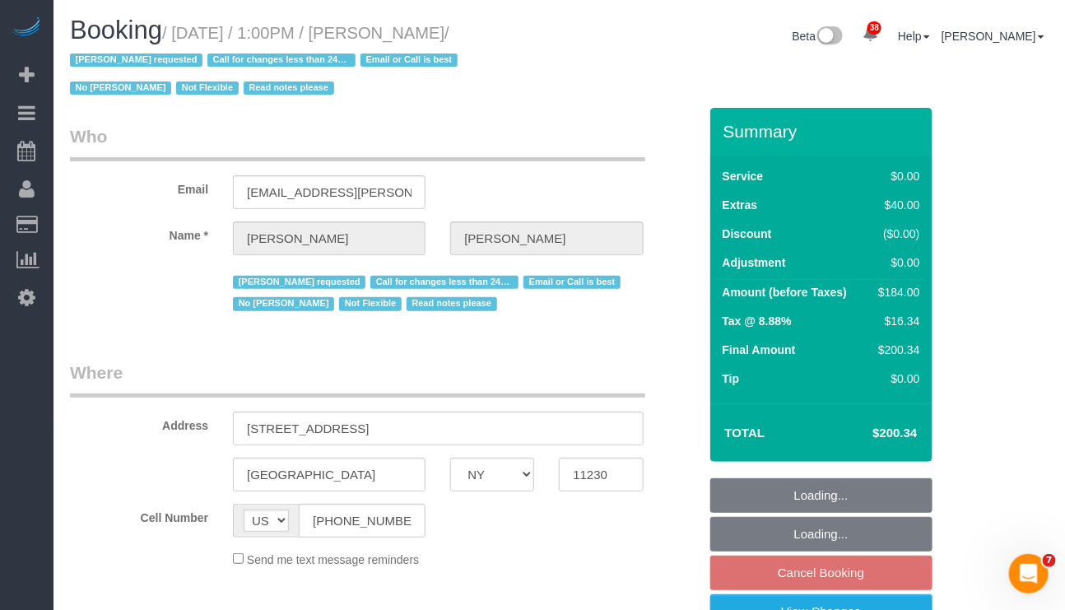
select select "string:stripe-pm_1QmKY94VGloSiKo7nTMEHlKd"
select select "number:89"
select select "number:90"
select select "number:15"
select select "number:5"
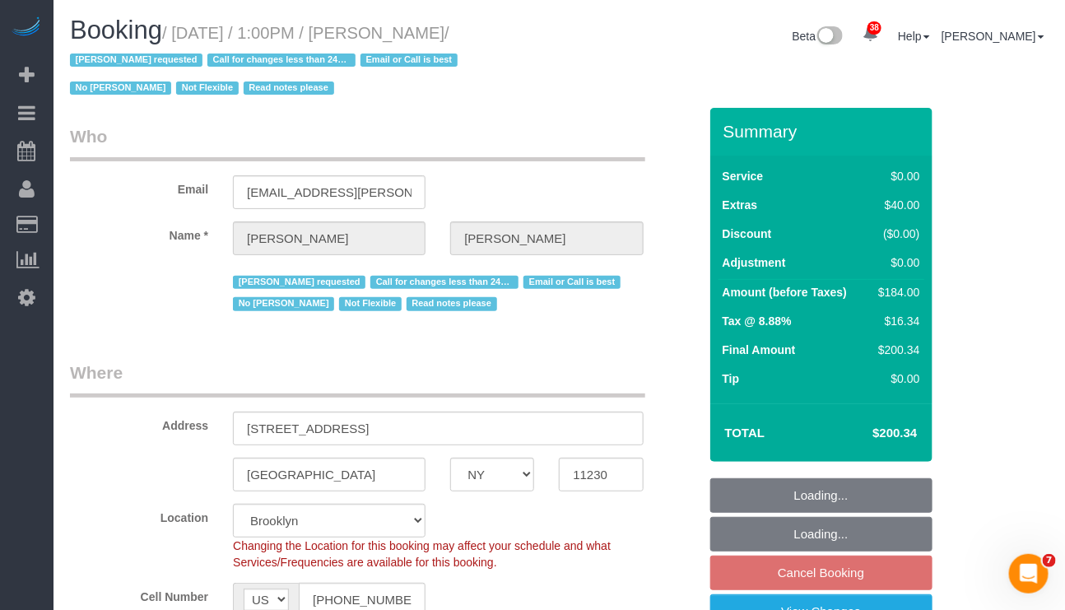
select select "object:2833"
select select "spot126"
select select "2"
select select "object:3305"
select select "2"
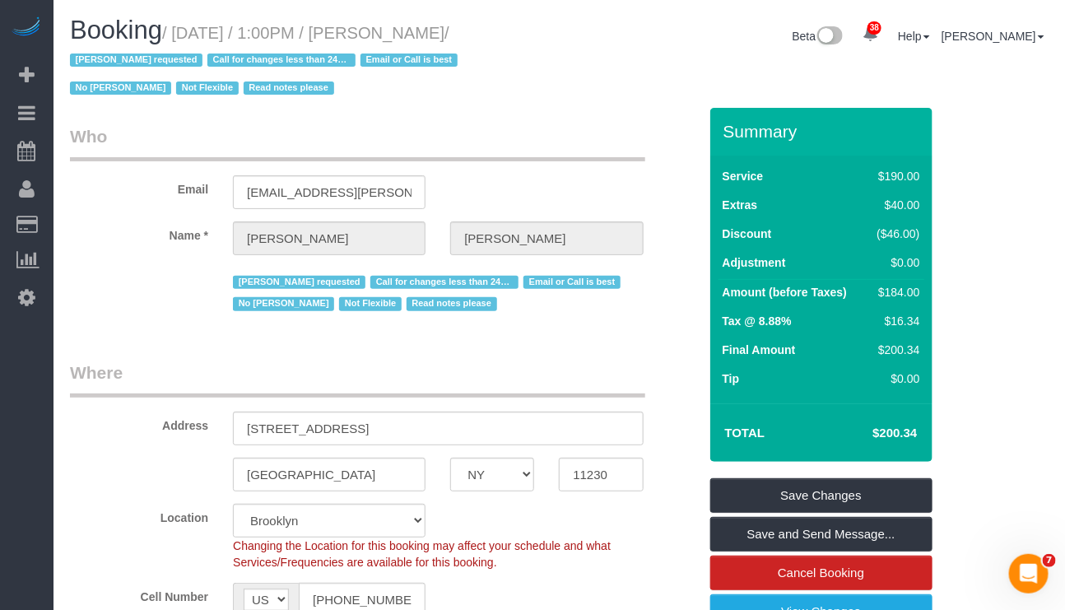
drag, startPoint x: 388, startPoint y: 22, endPoint x: 512, endPoint y: 35, distance: 124.0
click at [512, 35] on h1 "Booking / [DATE] / 1:00PM / [PERSON_NAME] / [PERSON_NAME] requested Call for ch…" at bounding box center [308, 58] width 477 height 84
copy small "[PERSON_NAME]"
click at [578, 380] on legend "Where" at bounding box center [357, 378] width 575 height 37
click at [603, 410] on div "Address [STREET_ADDRESS]" at bounding box center [384, 402] width 653 height 85
